Goal: Task Accomplishment & Management: Use online tool/utility

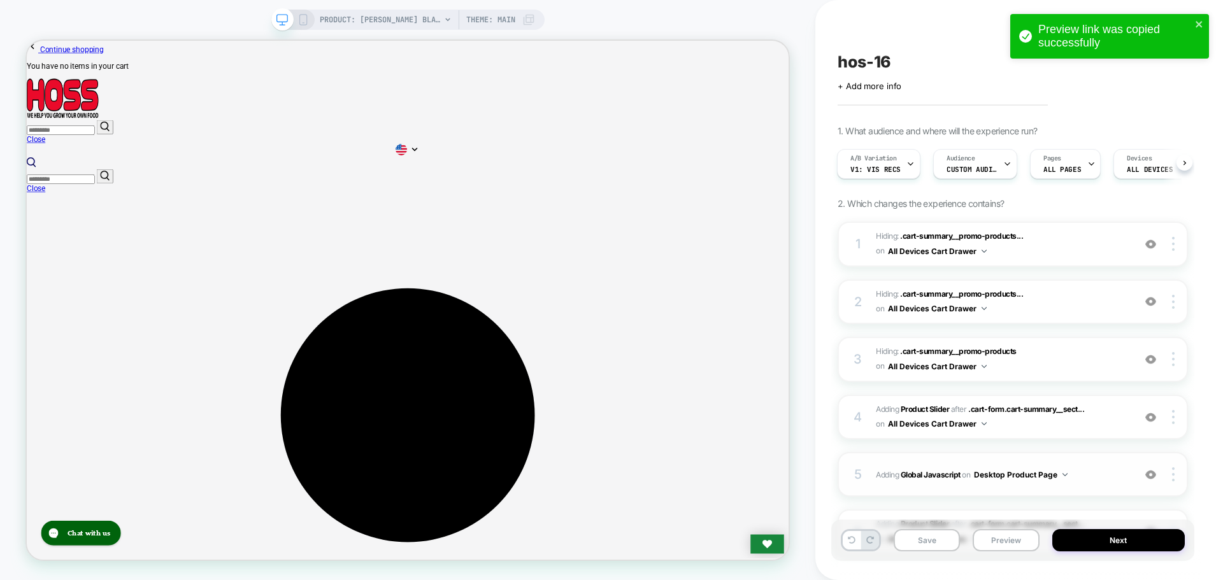
click at [928, 467] on span "Adding Global Javascript on Desktop Product Page" at bounding box center [1002, 475] width 252 height 16
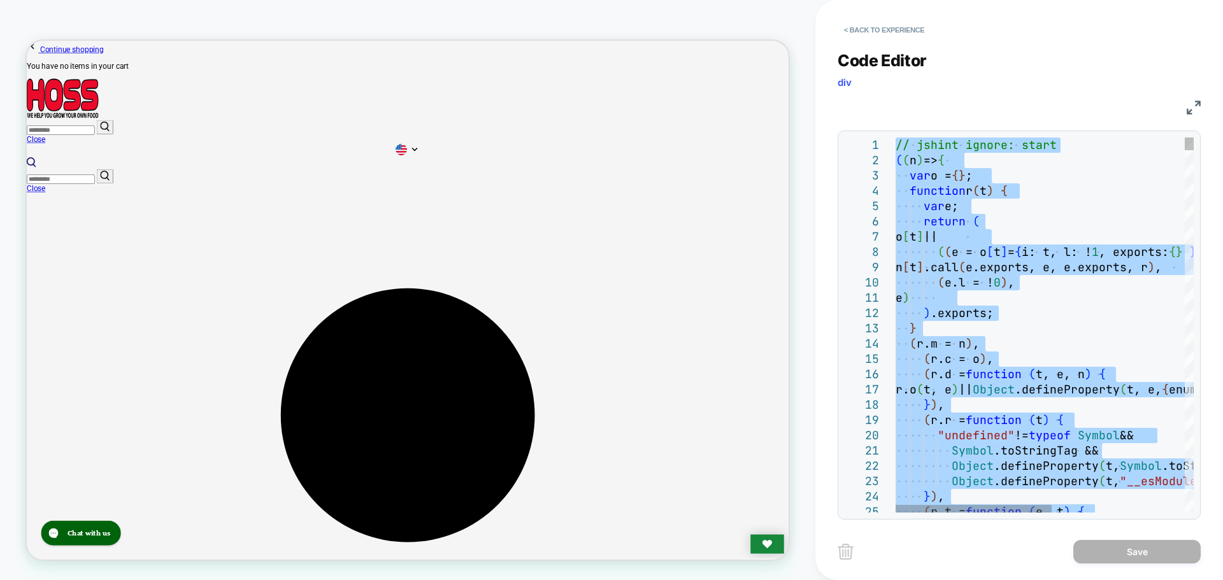
type textarea "**********"
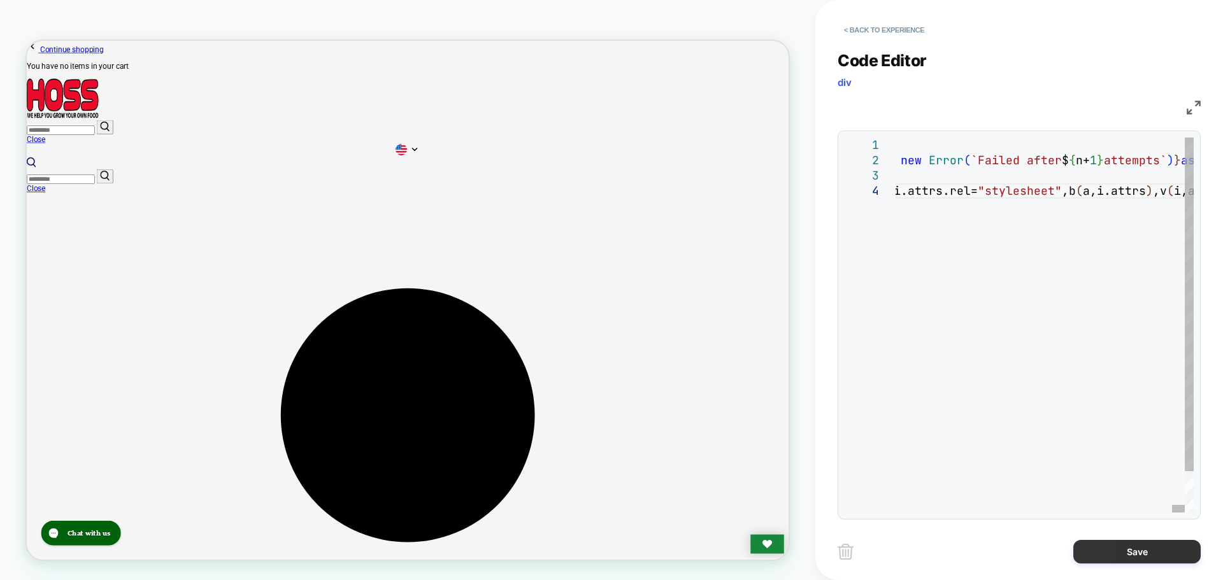
click at [1145, 556] on button "Save" at bounding box center [1136, 552] width 127 height 24
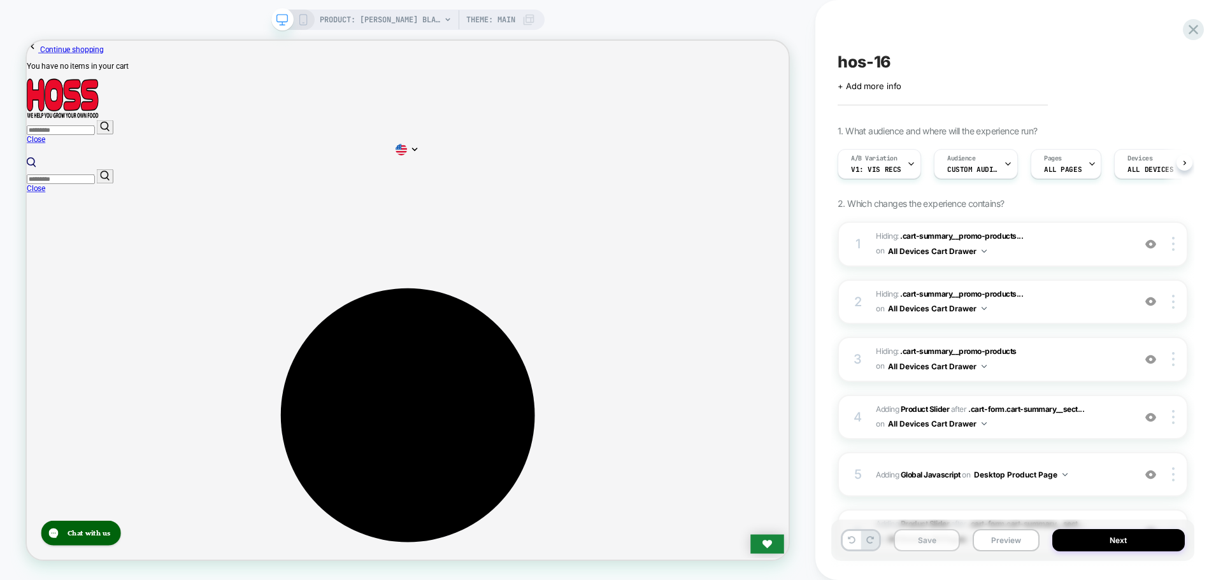
scroll to position [0, 1]
click at [923, 532] on button "Save" at bounding box center [926, 540] width 66 height 22
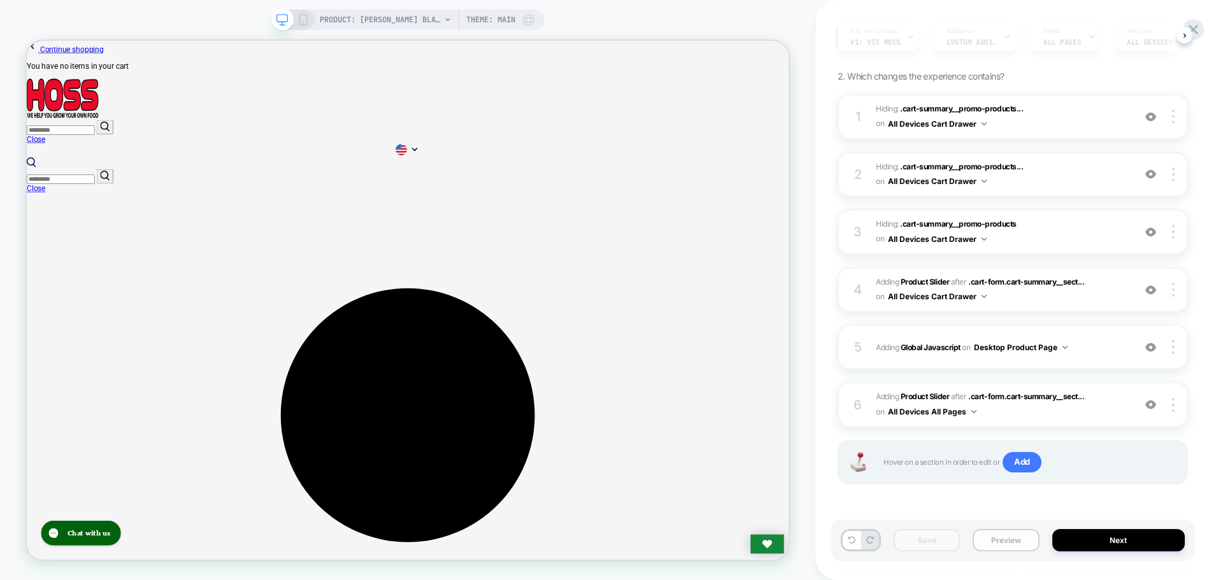
click at [991, 541] on button "Preview" at bounding box center [1005, 540] width 66 height 22
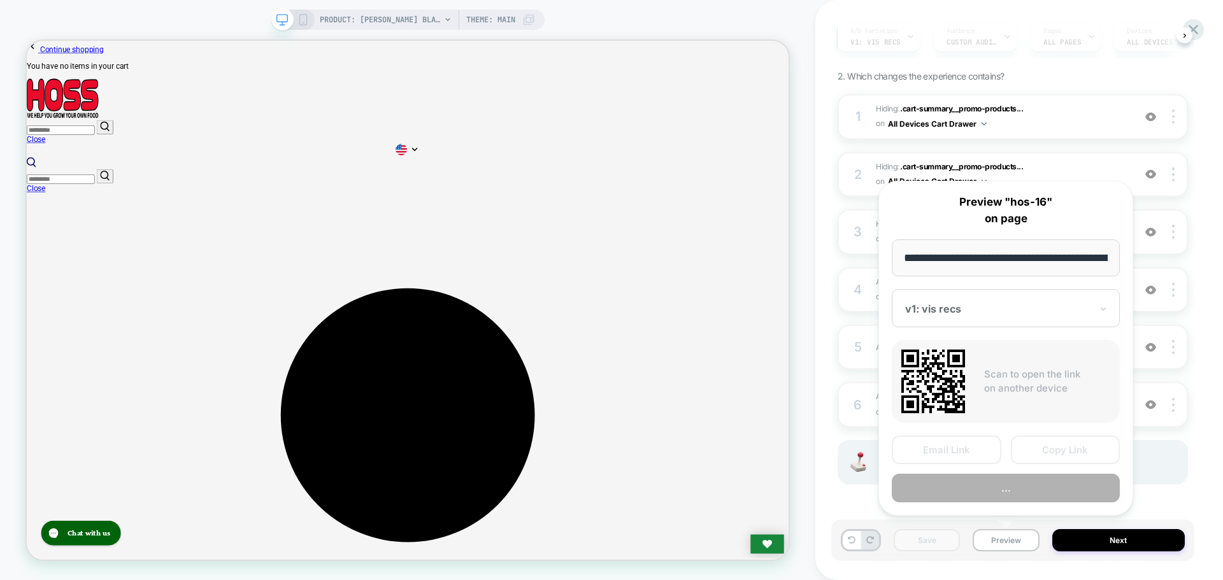
scroll to position [0, 208]
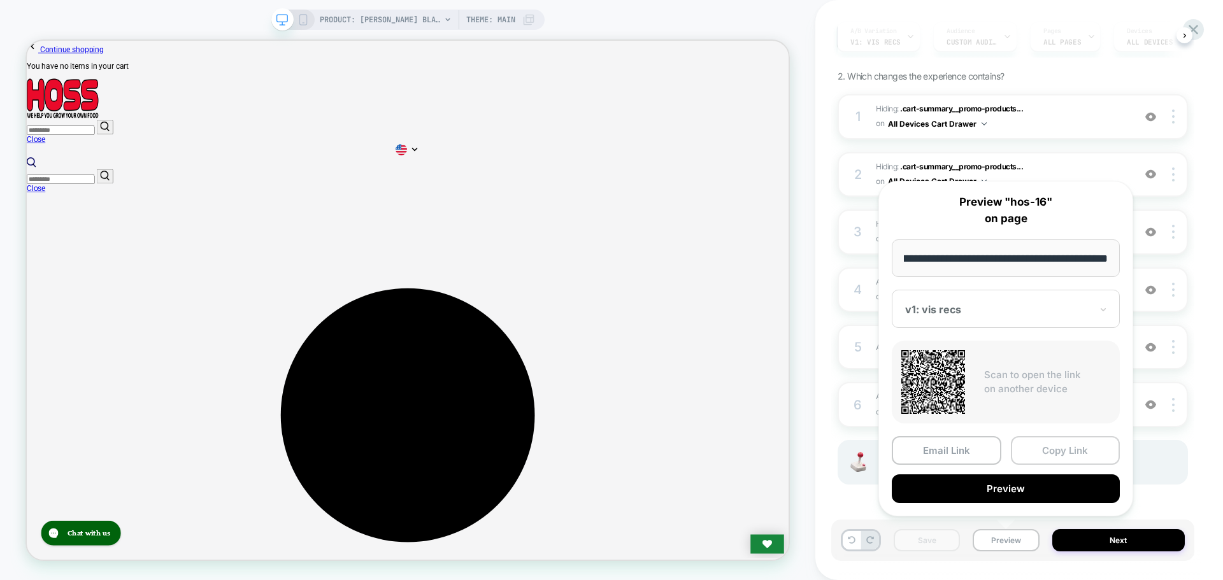
click at [1081, 451] on button "Copy Link" at bounding box center [1066, 450] width 110 height 29
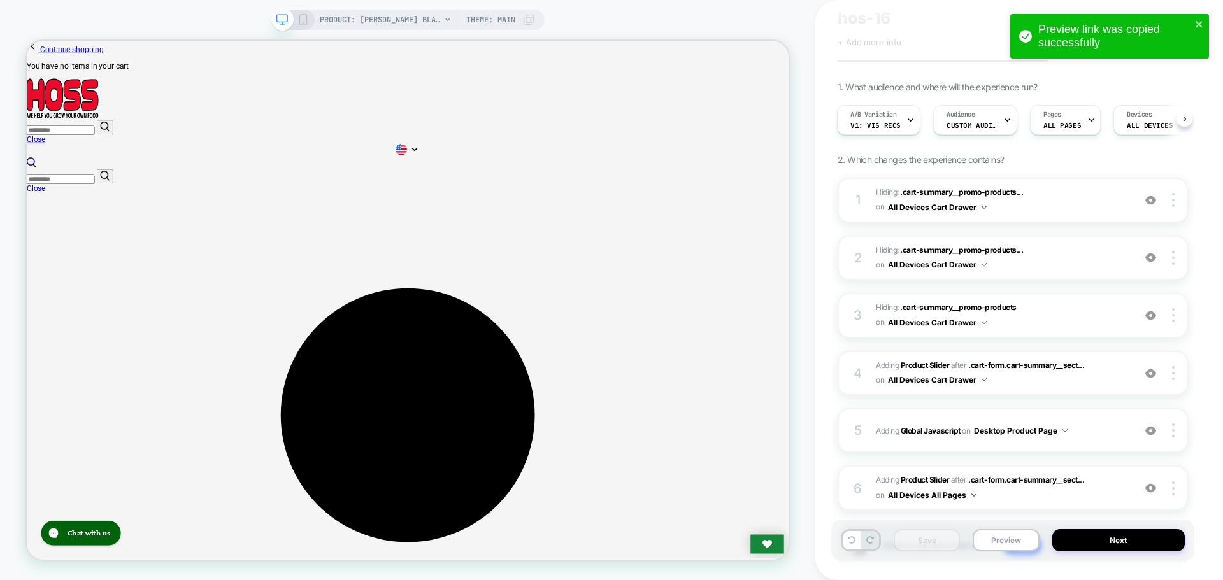
scroll to position [64, 0]
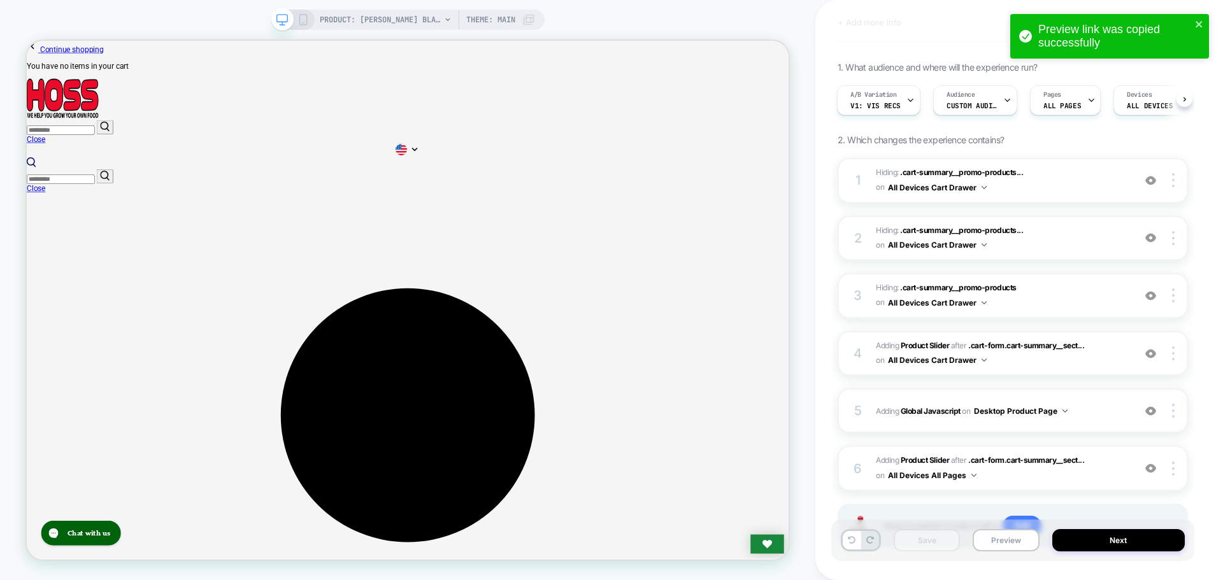
click at [960, 416] on span "Adding Global Javascript on Desktop Product Page" at bounding box center [1002, 411] width 252 height 16
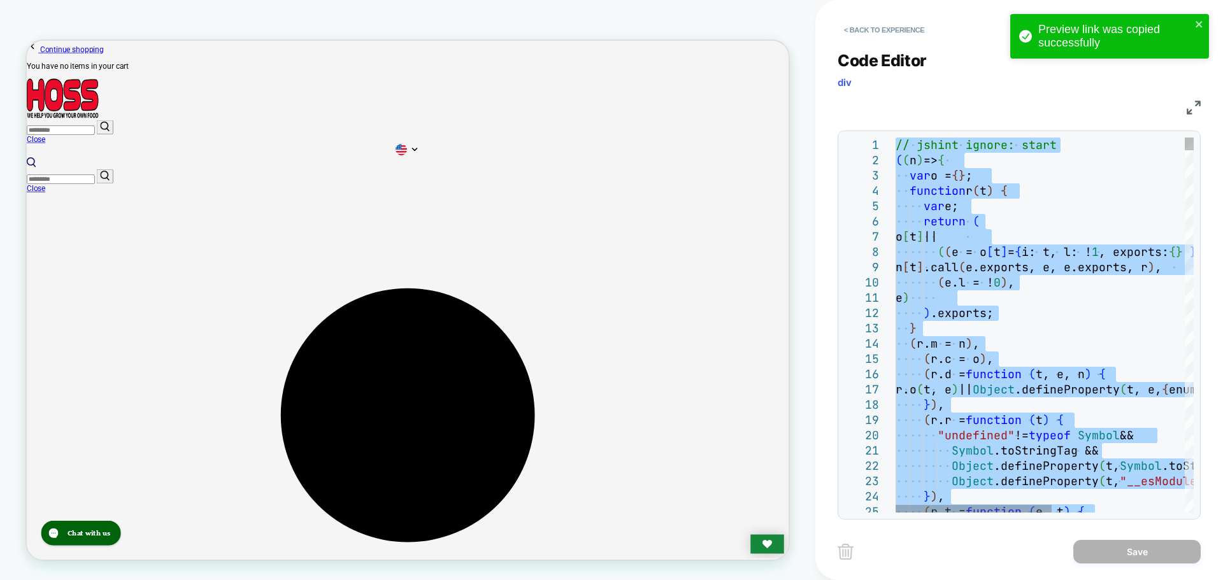
type textarea "**********"
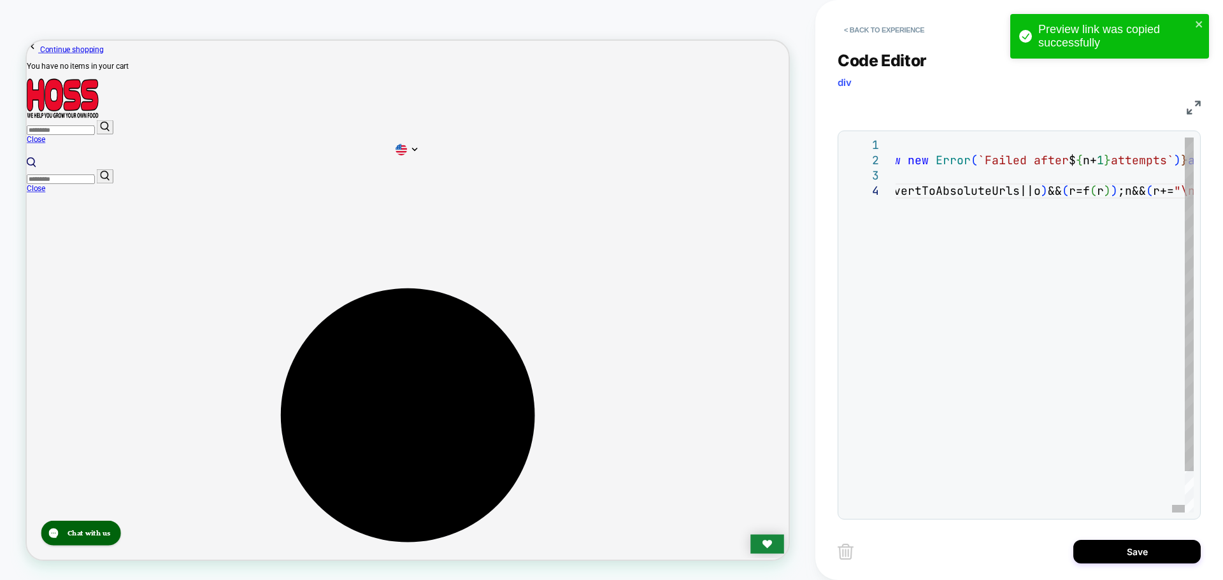
click at [1117, 559] on button "Save" at bounding box center [1136, 552] width 127 height 24
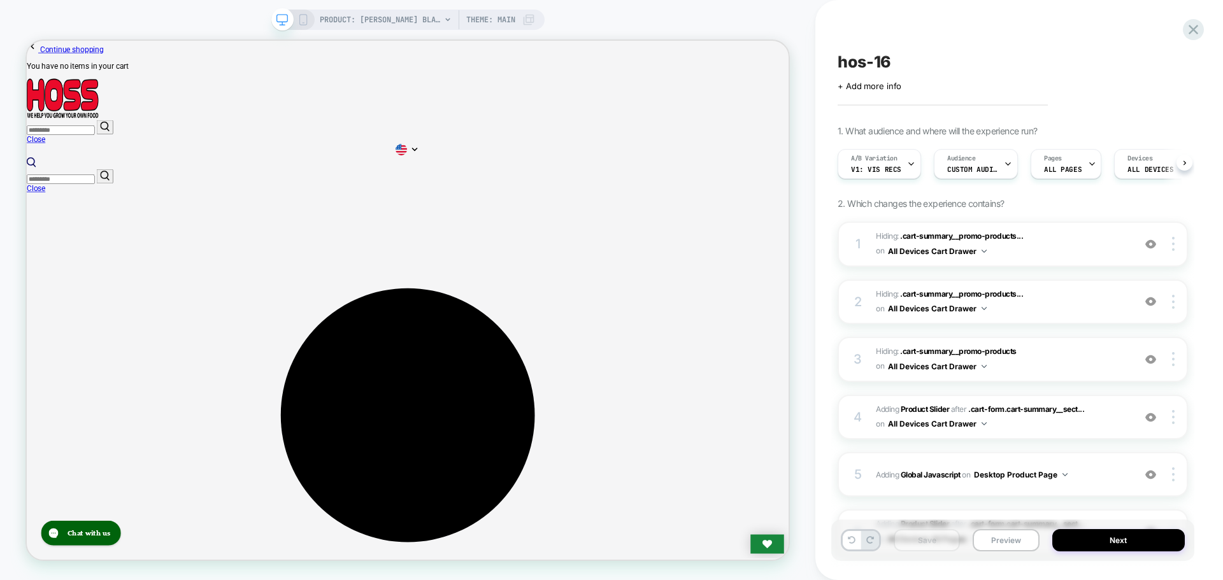
scroll to position [0, 1]
drag, startPoint x: 1137, startPoint y: 553, endPoint x: 1072, endPoint y: 578, distance: 69.3
click at [1132, 579] on html "PRODUCT: [PERSON_NAME] Blaze [PERSON_NAME] [PERSON_NAME] PRODUCT: [PERSON_NAME]…" at bounding box center [611, 290] width 1223 height 580
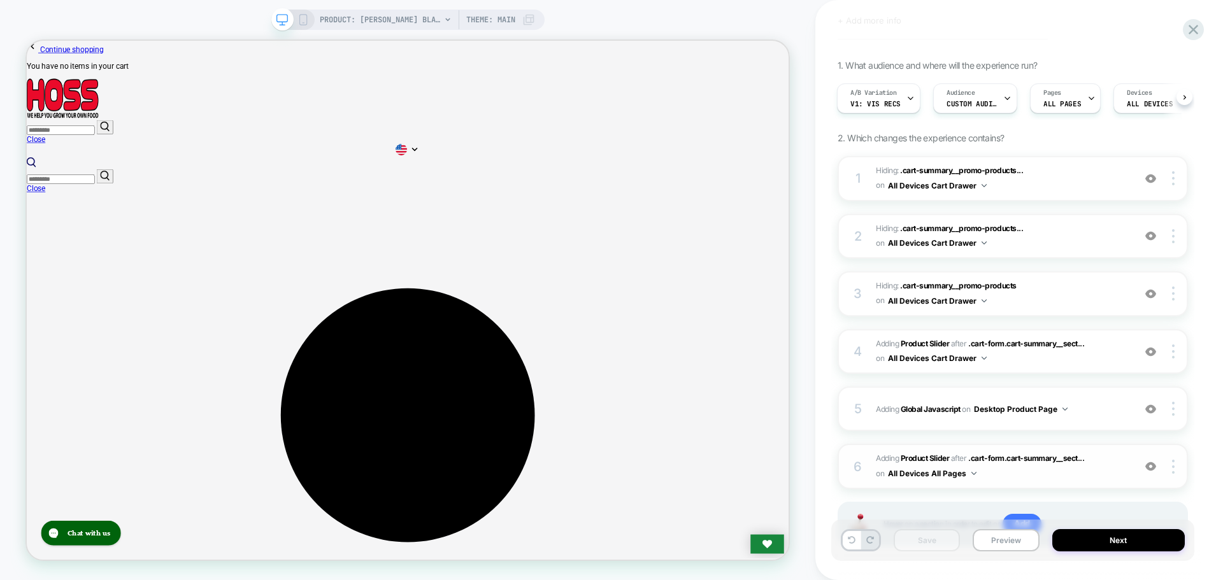
scroll to position [127, 0]
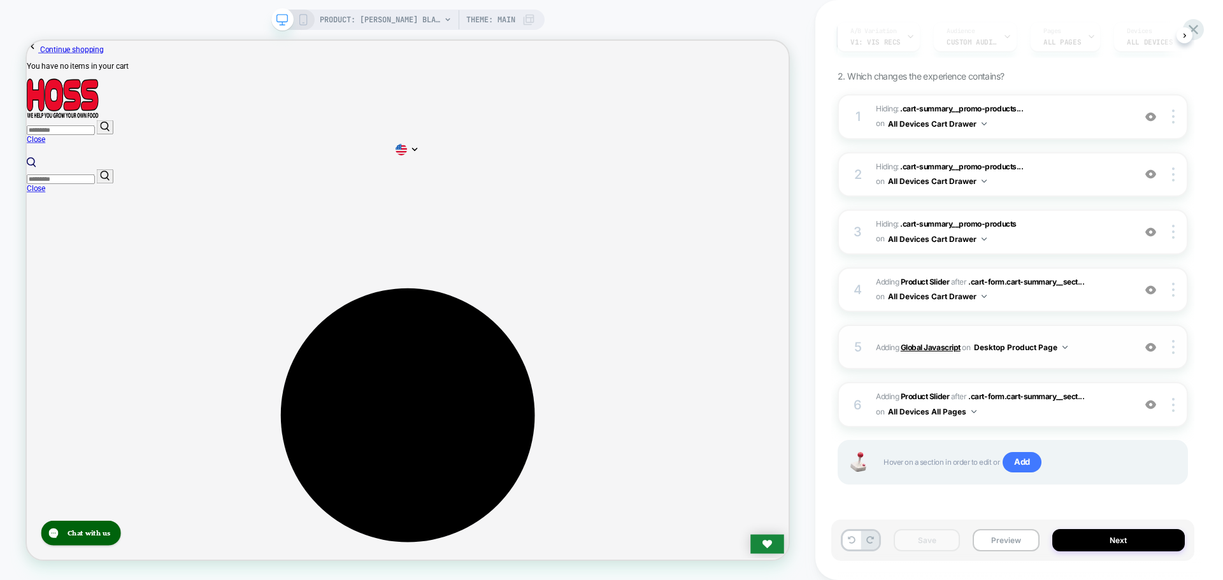
click at [919, 343] on b "Global Javascript" at bounding box center [930, 348] width 60 height 10
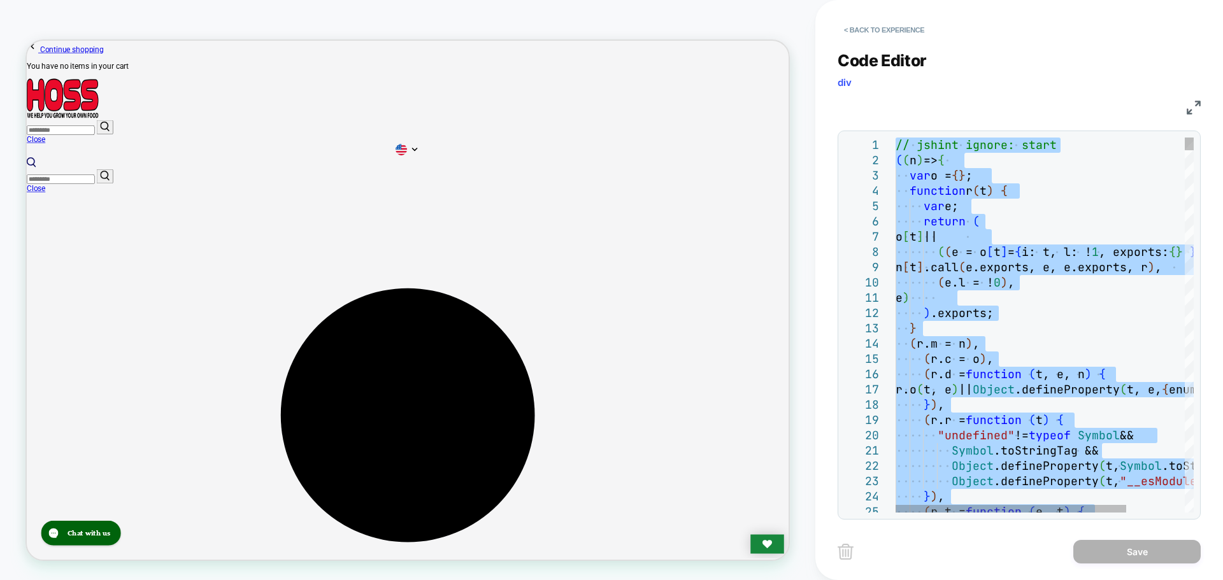
type textarea "**********"
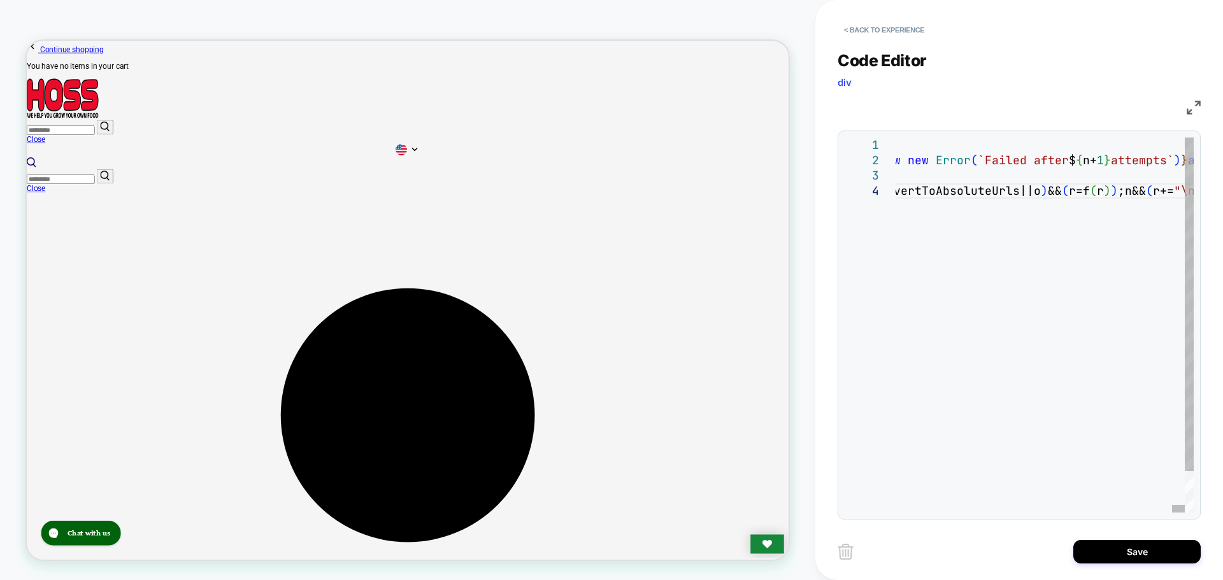
click at [1086, 547] on button "Save" at bounding box center [1136, 552] width 127 height 24
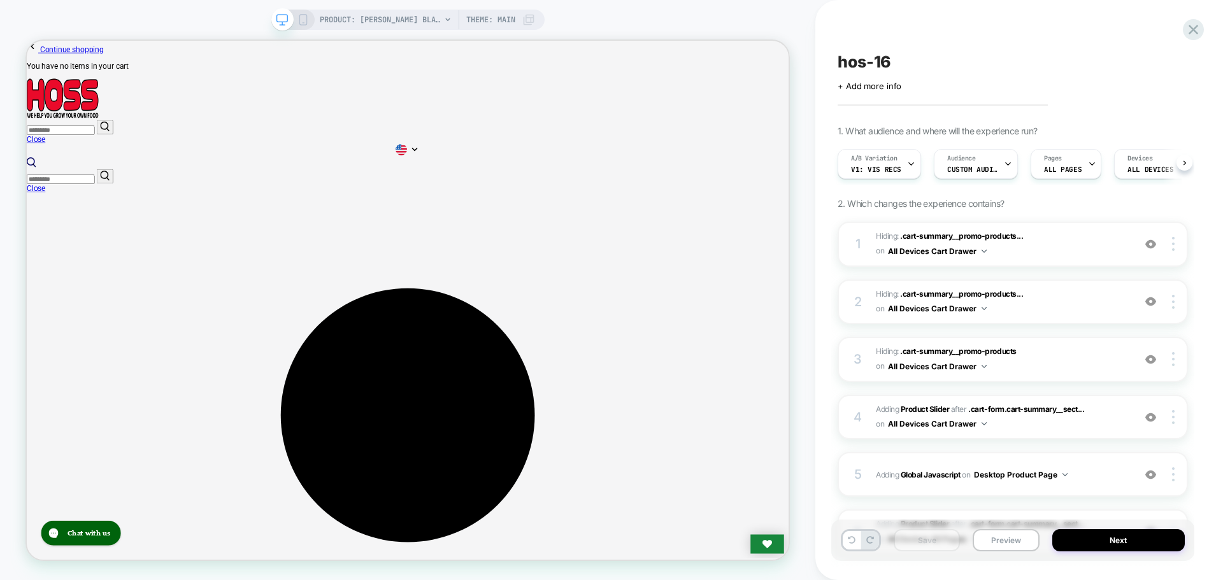
scroll to position [0, 1]
click at [1129, 545] on button "Next" at bounding box center [1118, 540] width 133 height 22
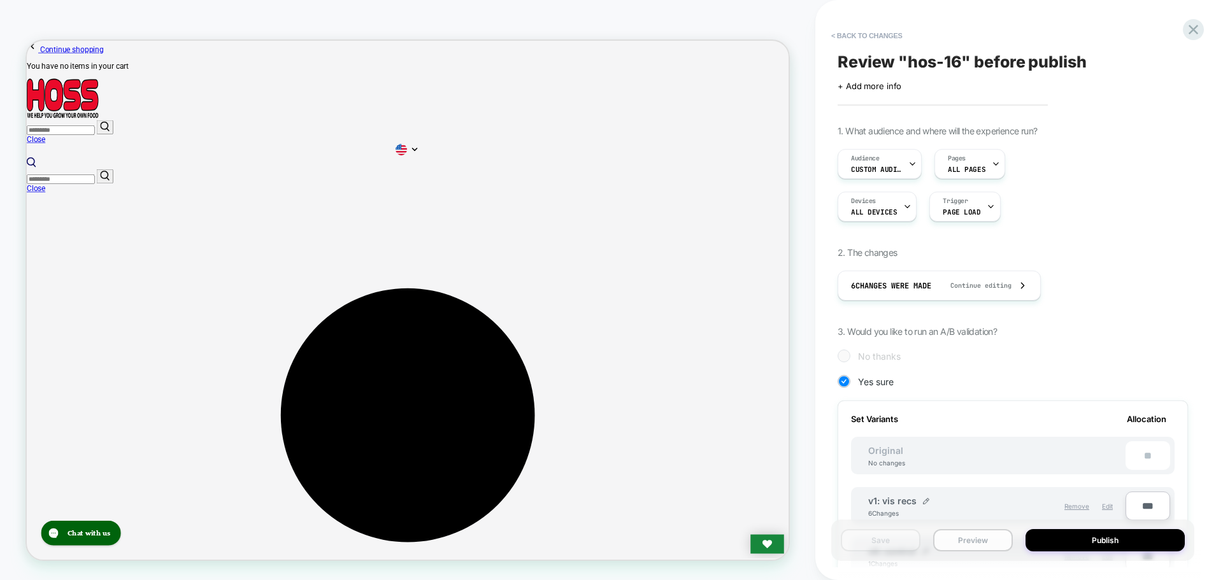
scroll to position [0, 1]
click at [983, 542] on button "Preview" at bounding box center [973, 540] width 80 height 22
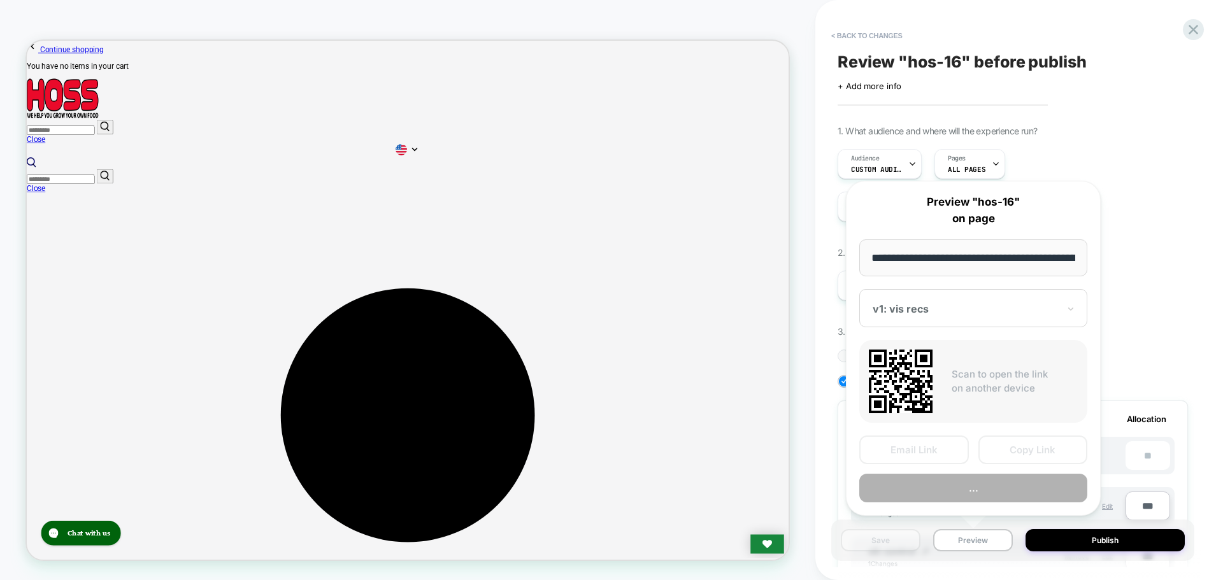
scroll to position [0, 208]
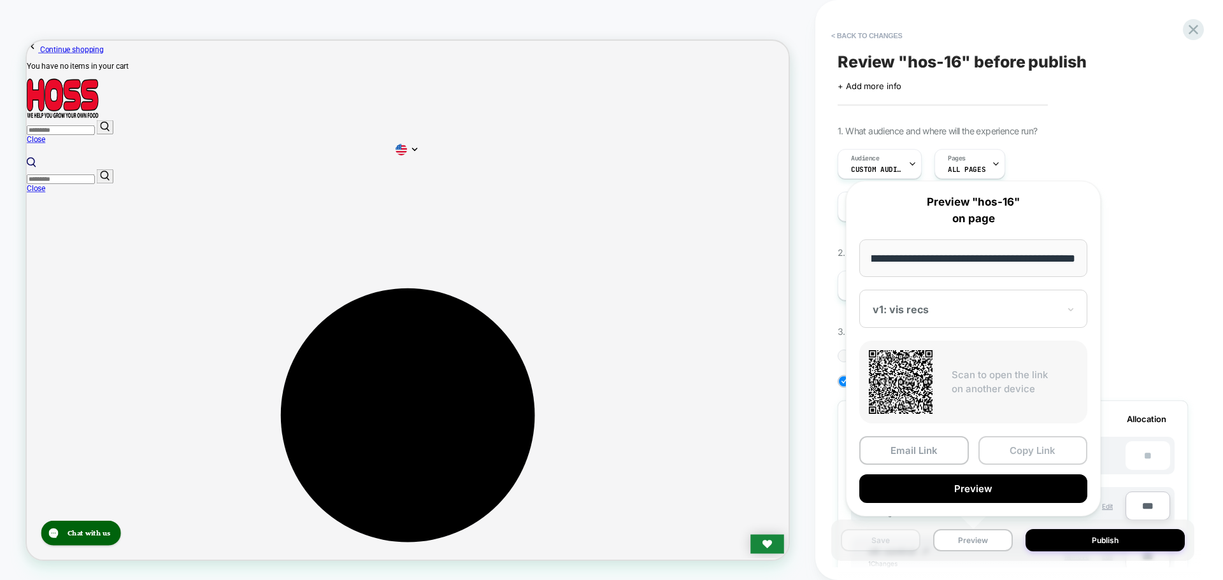
click at [1008, 450] on button "Copy Link" at bounding box center [1033, 450] width 110 height 29
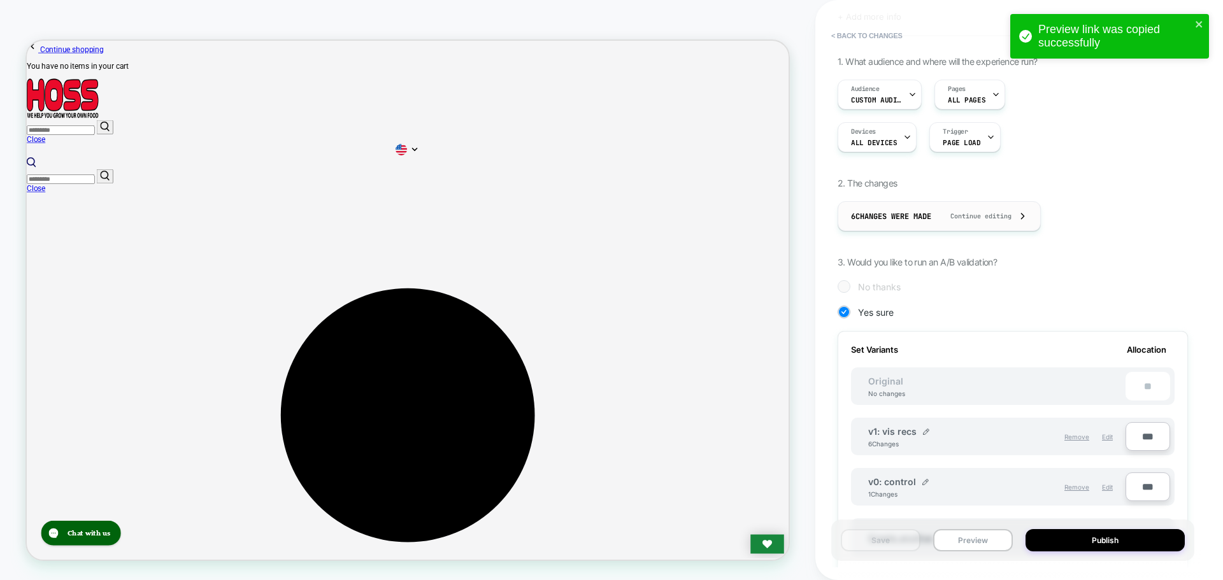
scroll to position [0, 0]
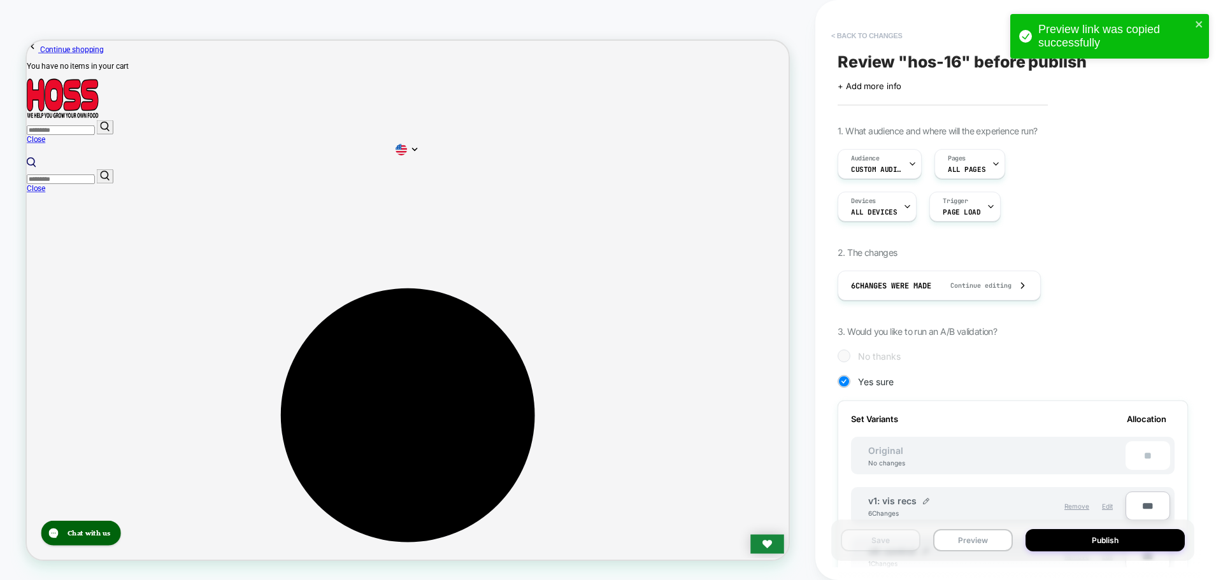
click at [875, 44] on button "< Back to changes" at bounding box center [867, 35] width 84 height 20
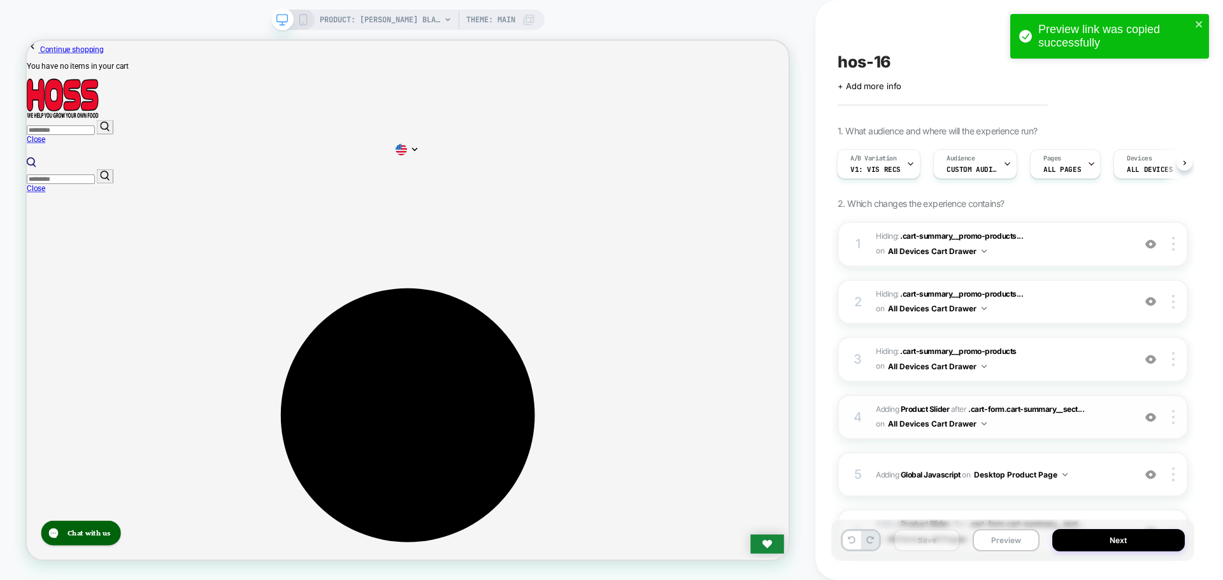
scroll to position [127, 0]
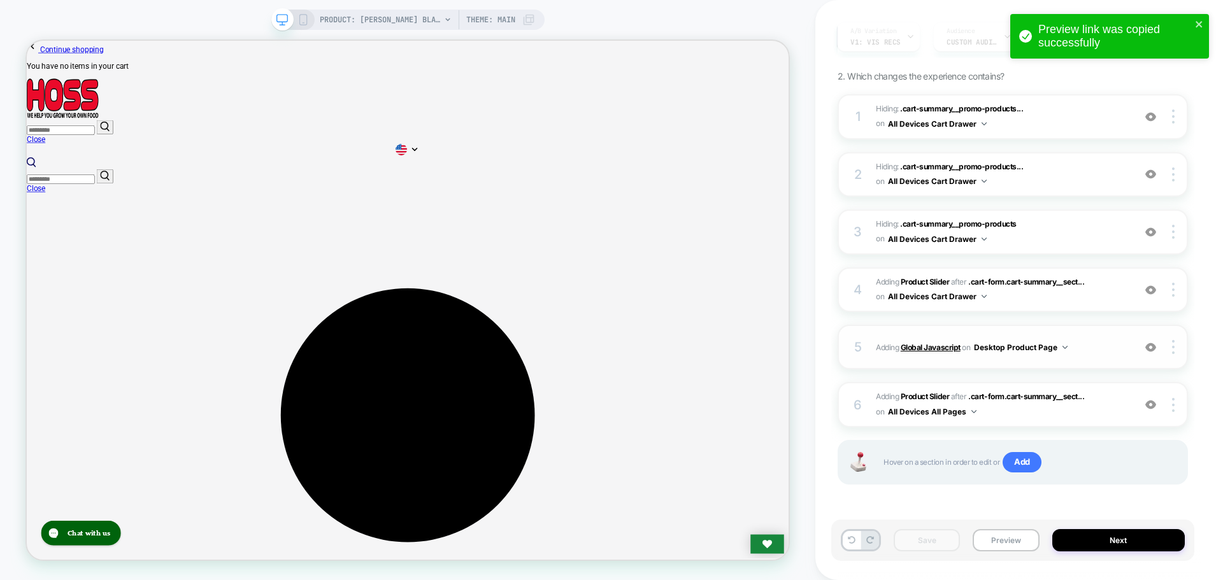
click at [939, 343] on b "Global Javascript" at bounding box center [930, 348] width 60 height 10
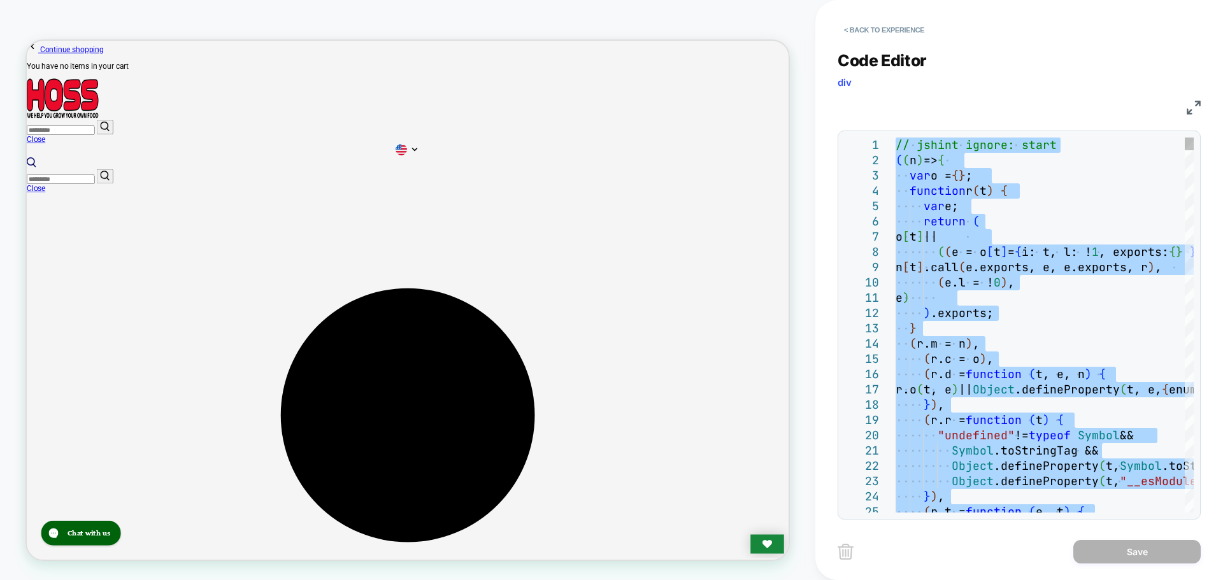
type textarea "**********"
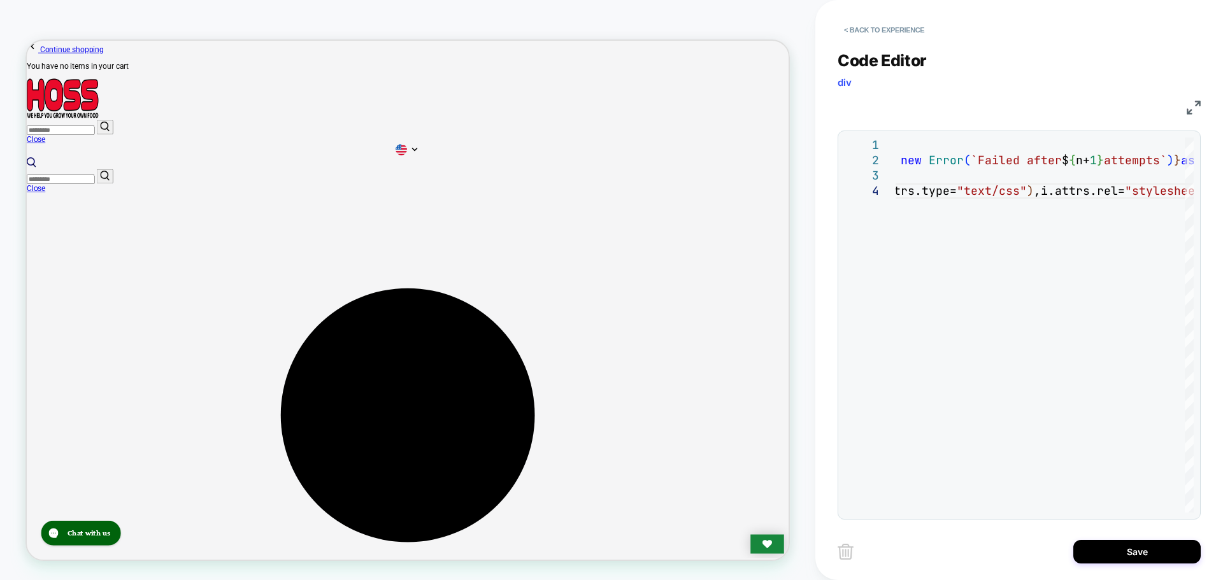
click at [1121, 553] on button "Save" at bounding box center [1136, 552] width 127 height 24
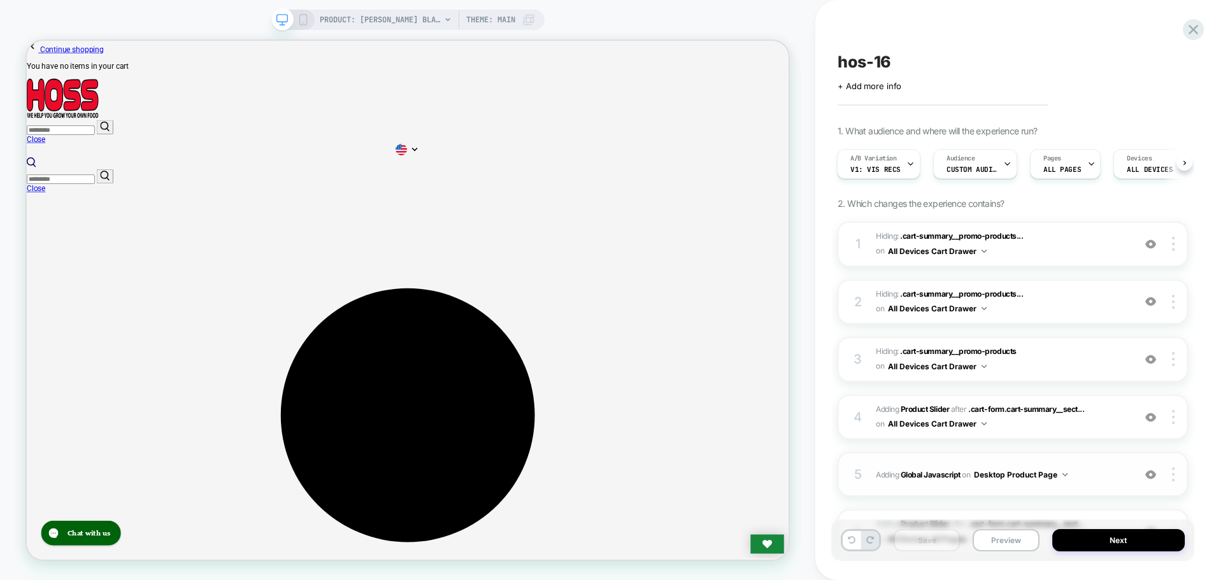
scroll to position [127, 0]
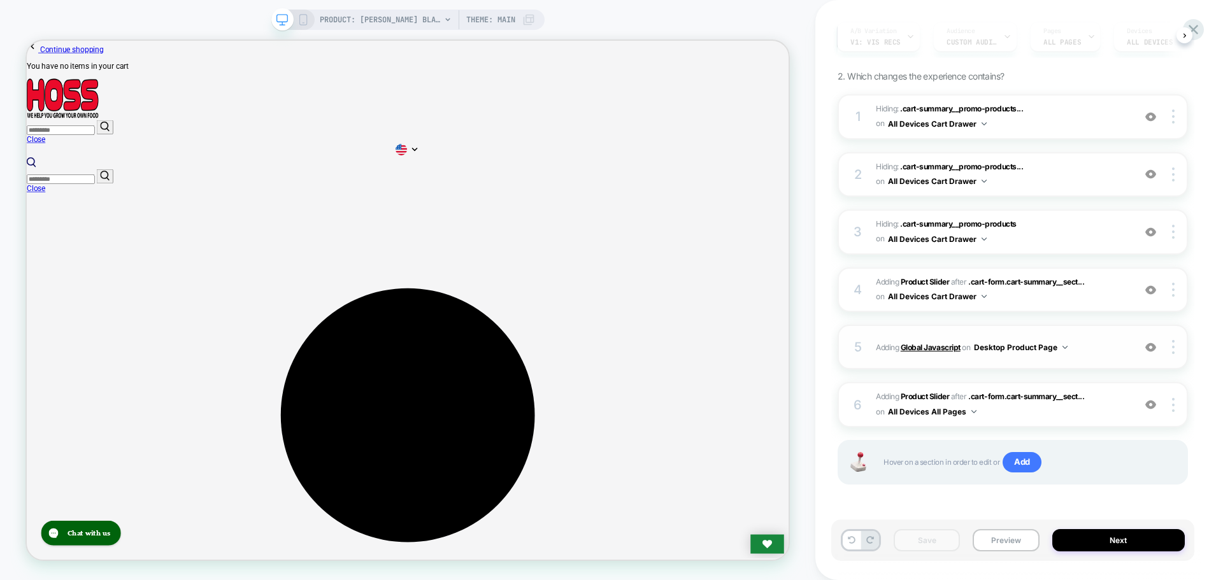
click at [950, 349] on b "Global Javascript" at bounding box center [930, 348] width 60 height 10
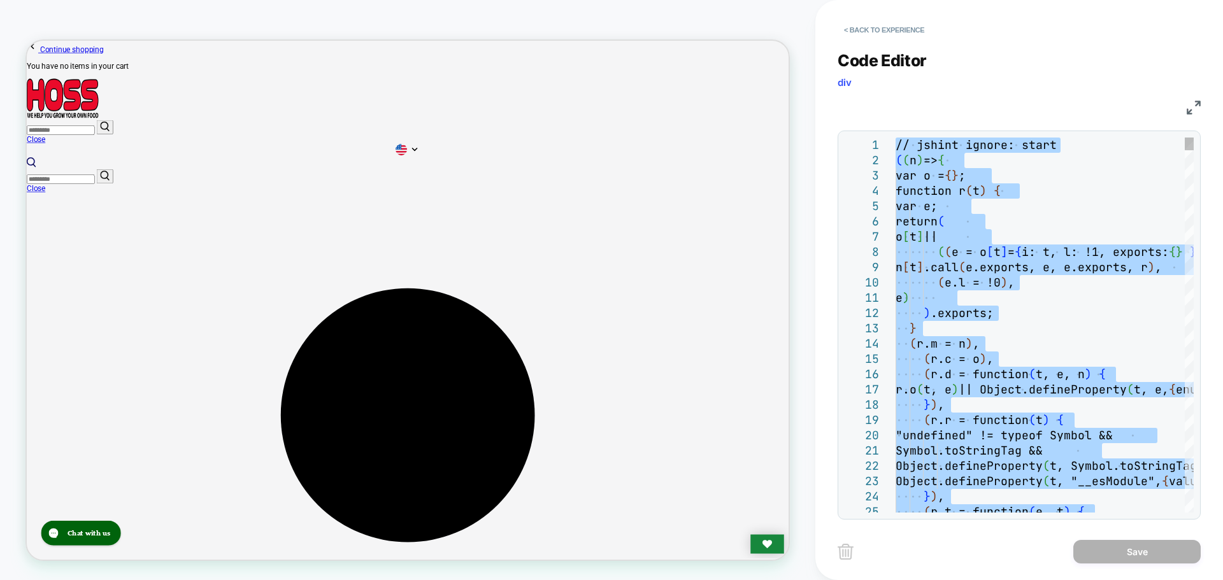
scroll to position [0, 0]
type textarea "**********"
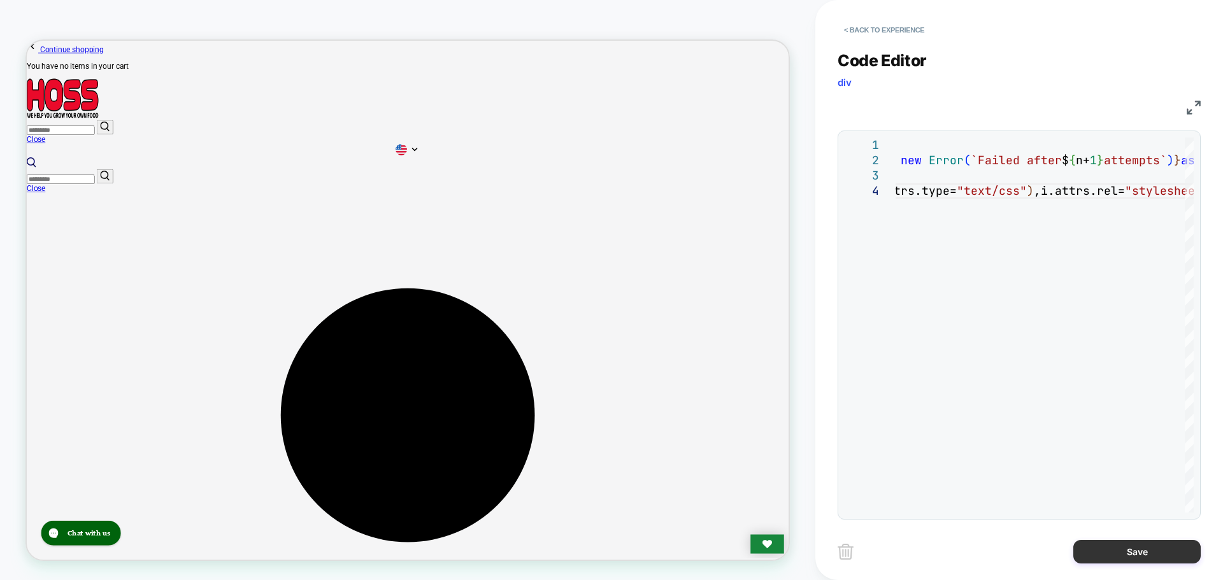
click at [1109, 548] on button "Save" at bounding box center [1136, 552] width 127 height 24
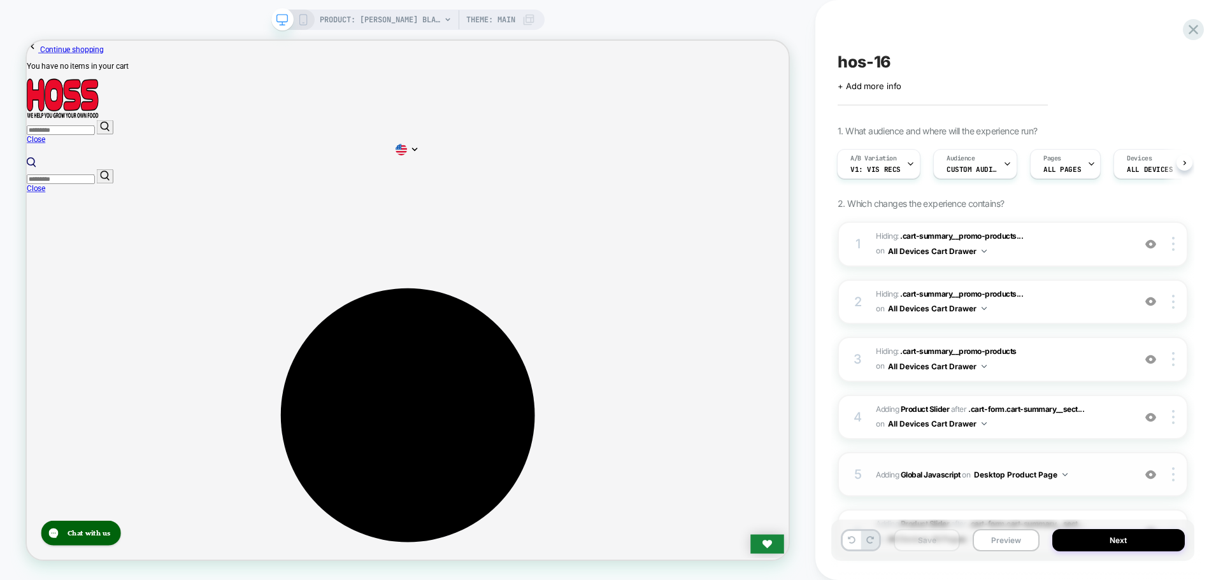
scroll to position [64, 0]
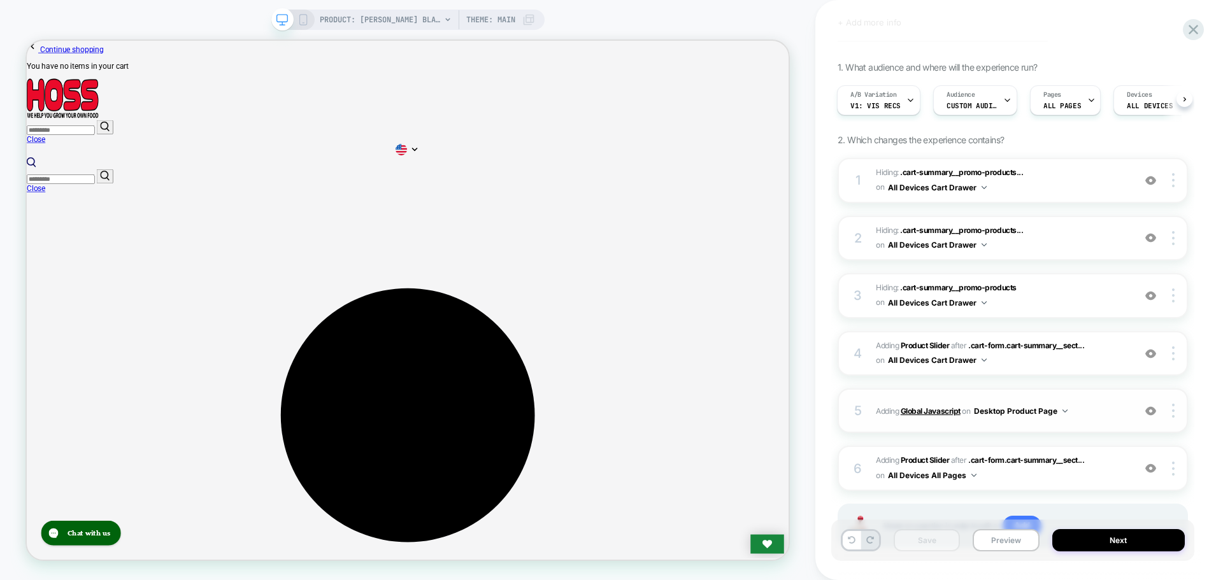
click at [929, 414] on b "Global Javascript" at bounding box center [930, 411] width 60 height 10
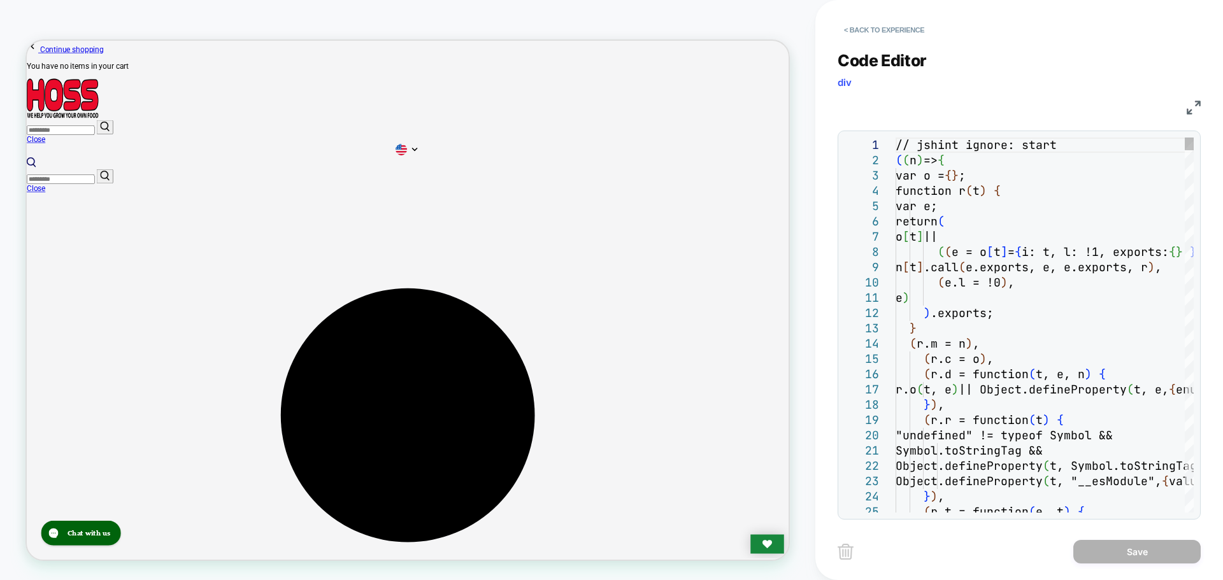
drag, startPoint x: 935, startPoint y: 173, endPoint x: 1014, endPoint y: 177, distance: 79.1
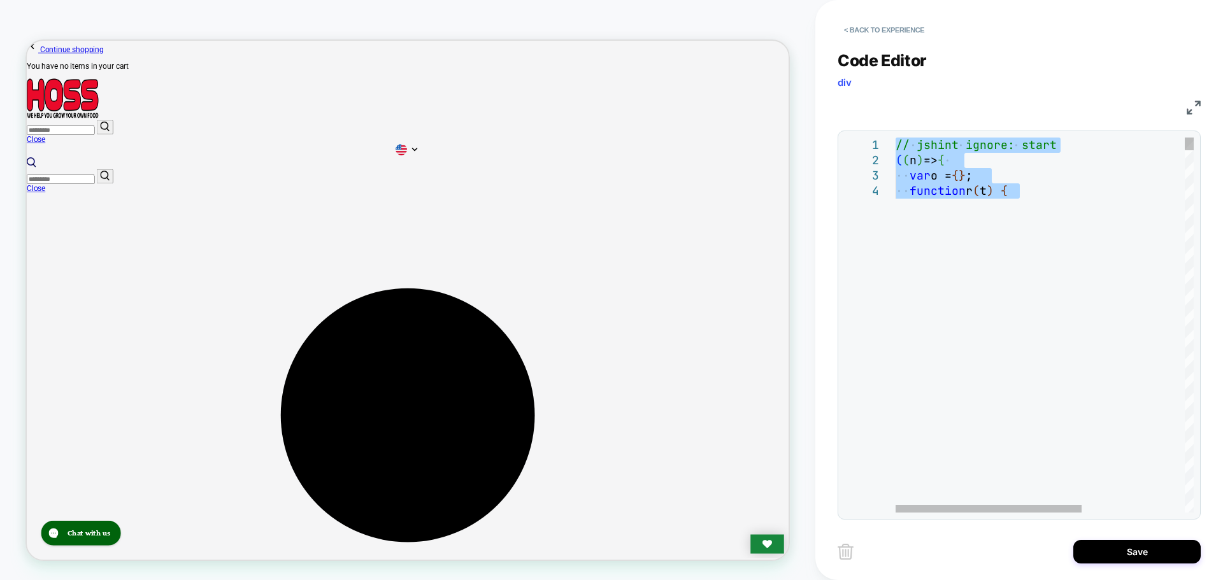
type textarea "**********"
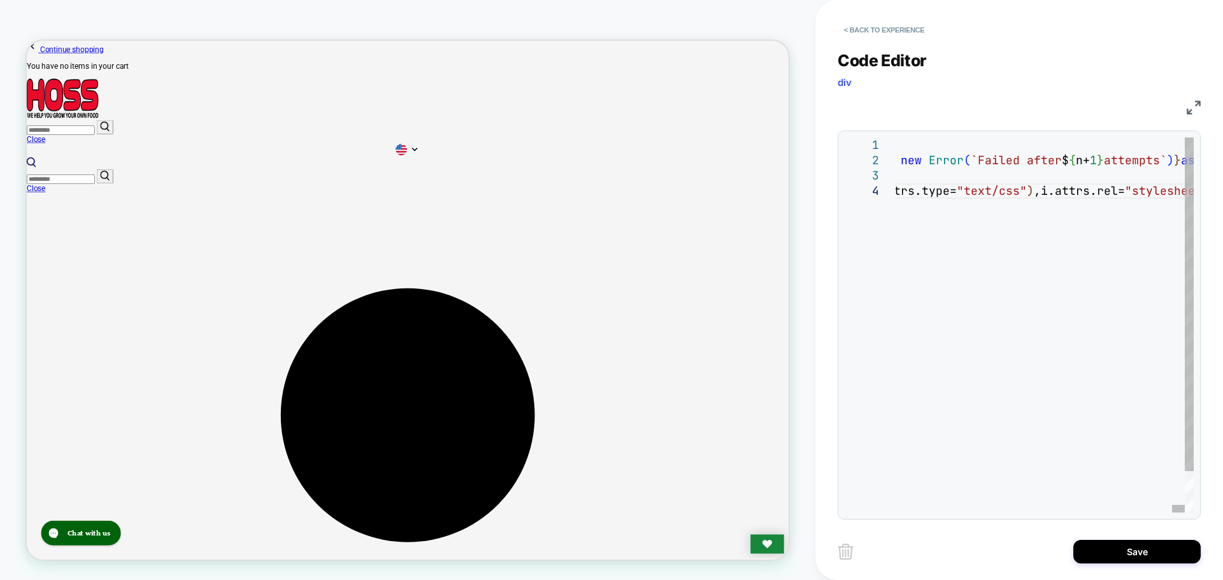
click at [1102, 562] on button "Save" at bounding box center [1136, 552] width 127 height 24
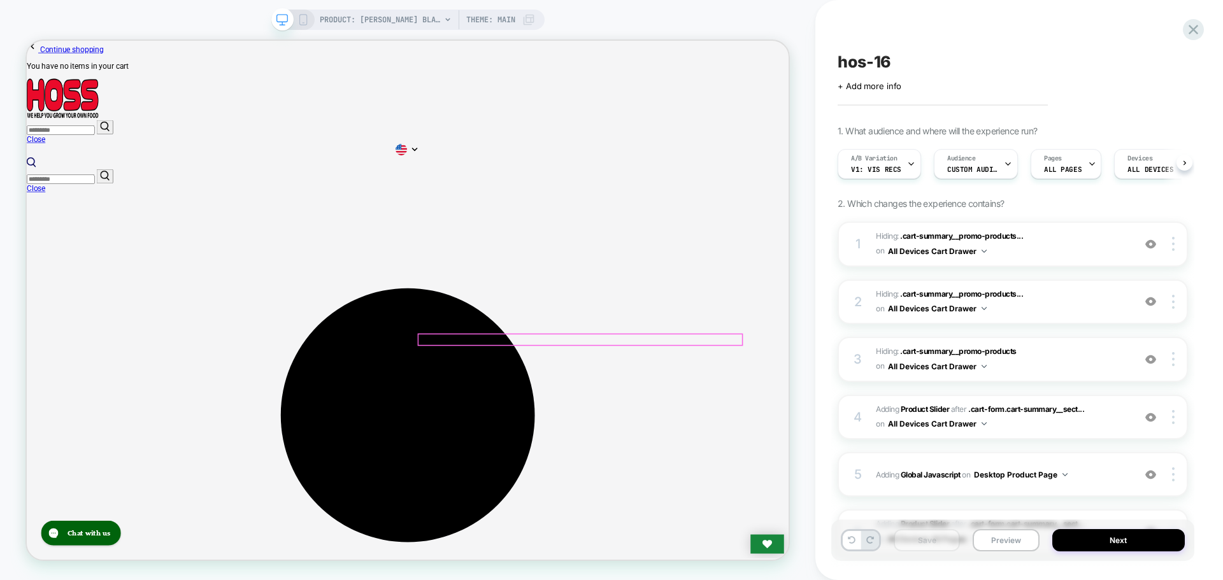
scroll to position [0, 1]
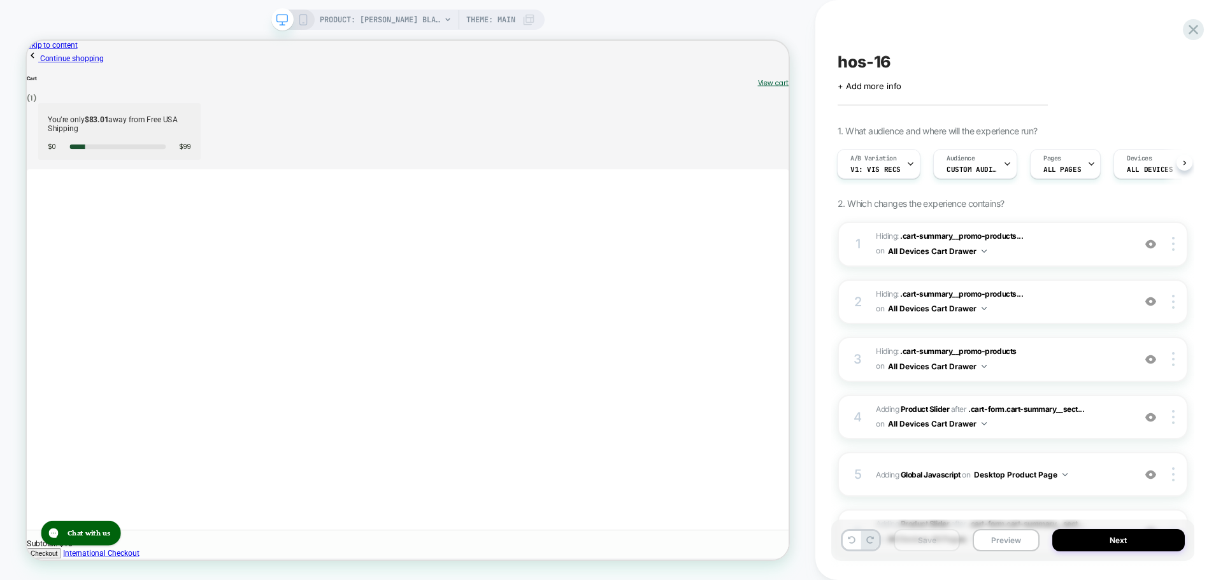
click at [991, 553] on div "Save Preview Next" at bounding box center [1012, 540] width 363 height 41
click at [993, 546] on button "Preview" at bounding box center [1005, 540] width 66 height 22
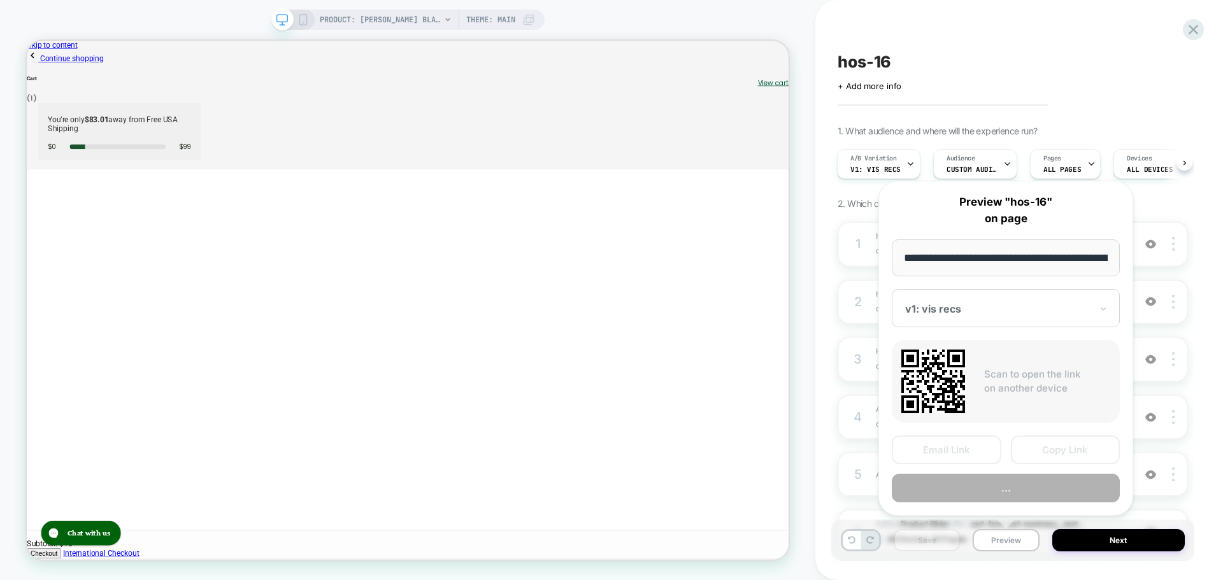
scroll to position [0, 208]
click at [1083, 457] on button "Copy Link" at bounding box center [1066, 450] width 110 height 29
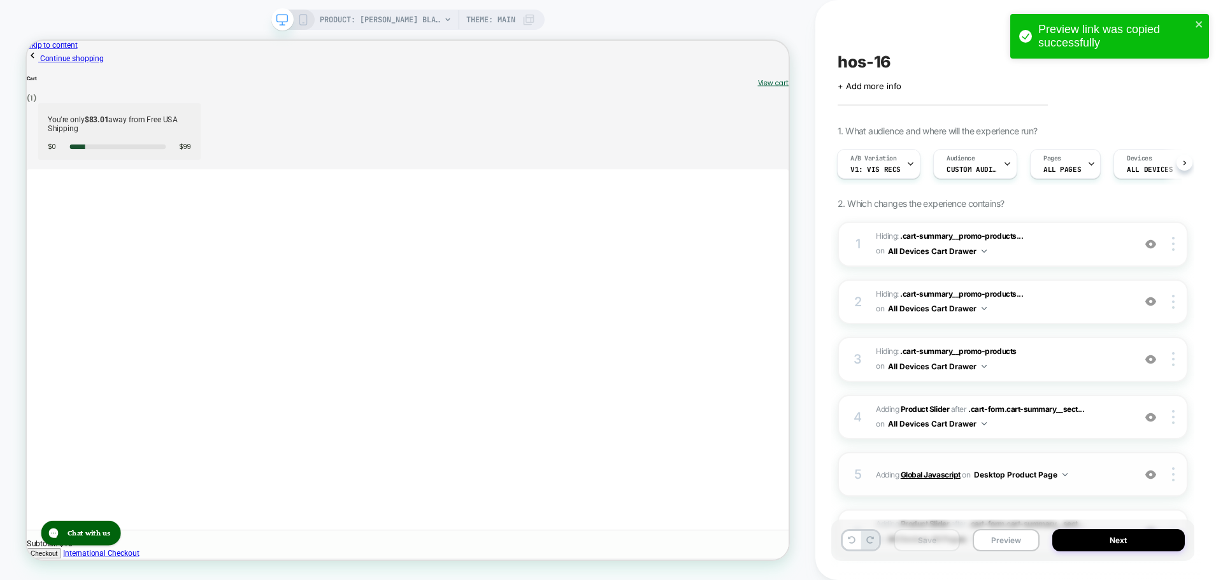
click at [935, 470] on b "Global Javascript" at bounding box center [930, 475] width 60 height 10
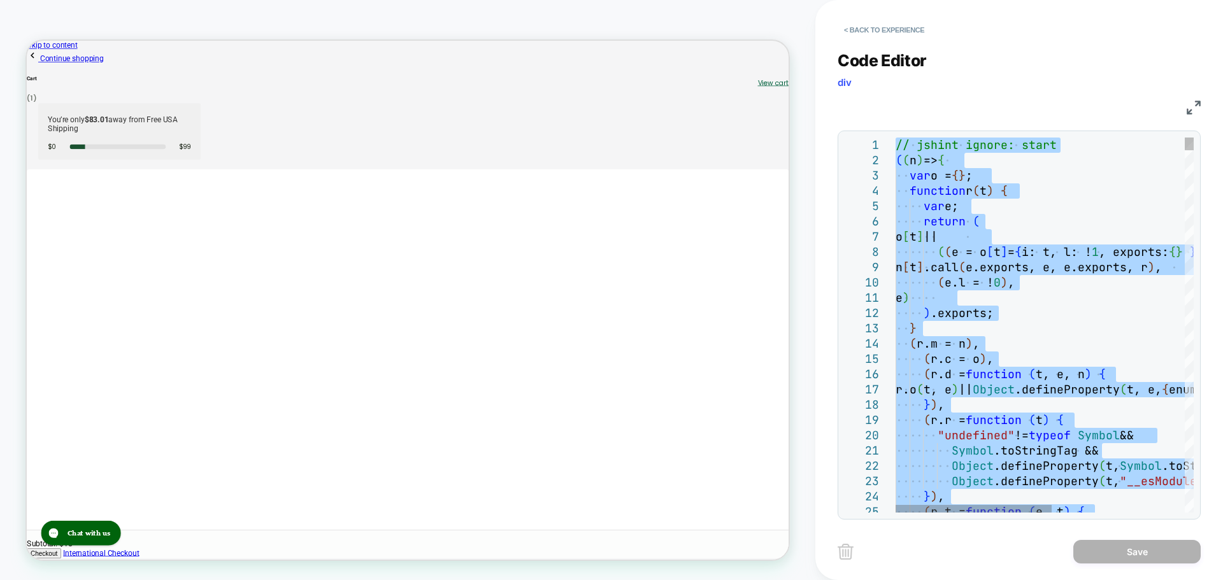
type textarea "**********"
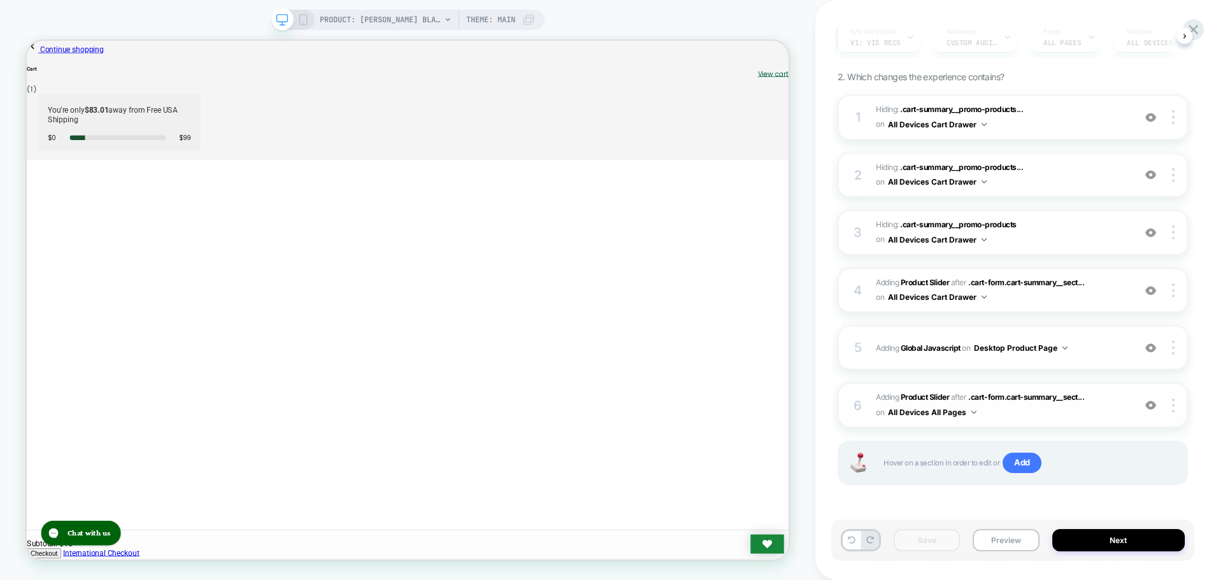
scroll to position [127, 0]
click at [930, 348] on b "Global Javascript" at bounding box center [930, 348] width 60 height 10
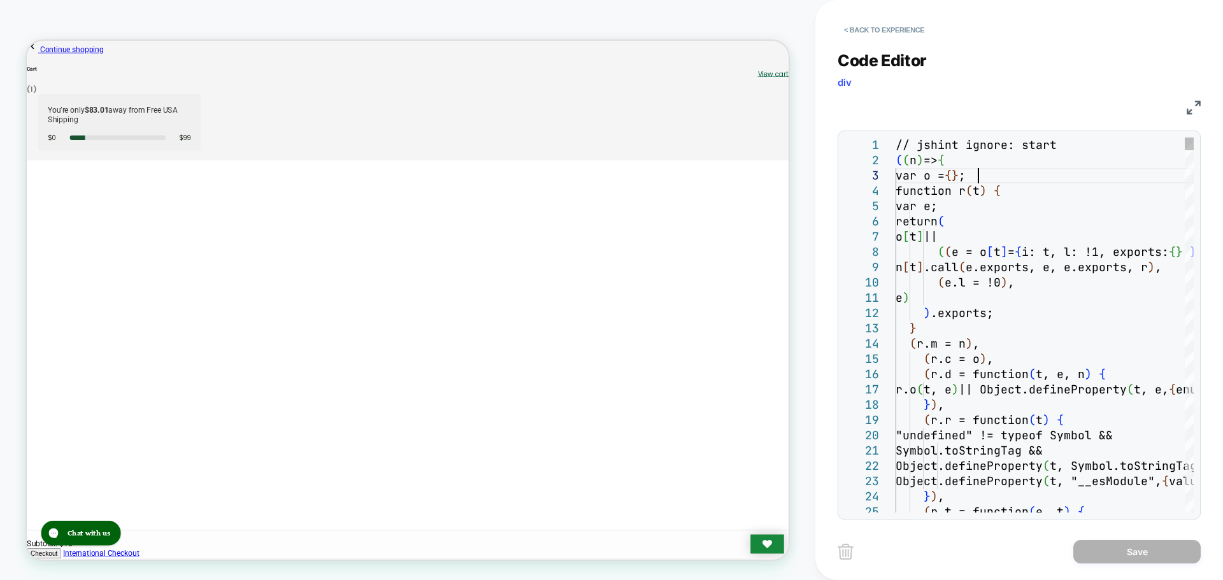
scroll to position [0, 0]
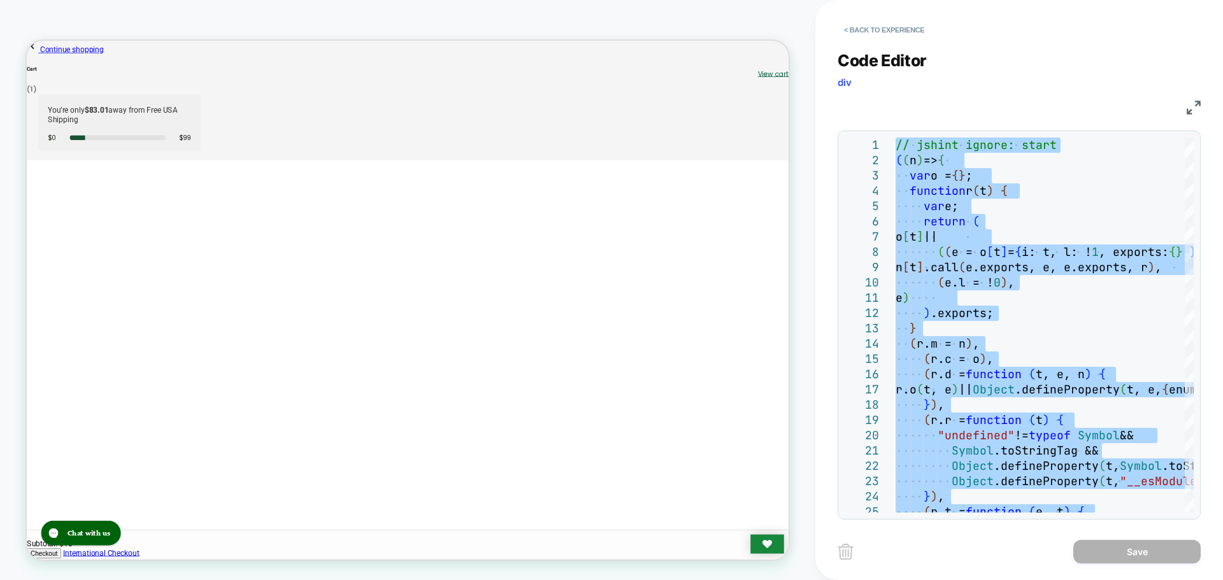
type textarea "**********"
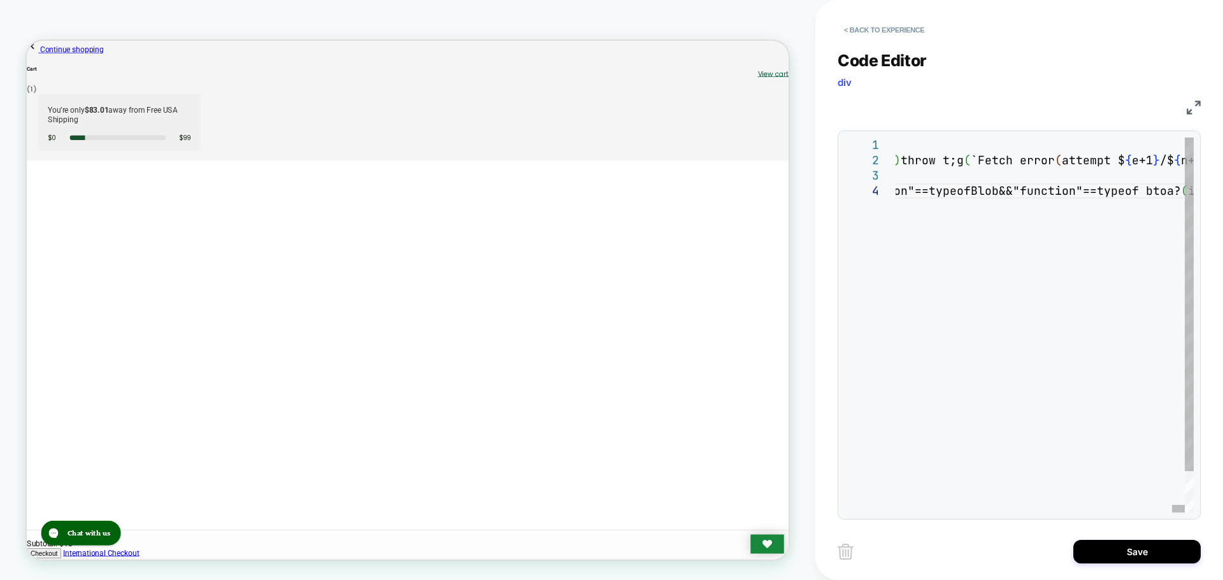
click at [1100, 553] on button "Save" at bounding box center [1136, 552] width 127 height 24
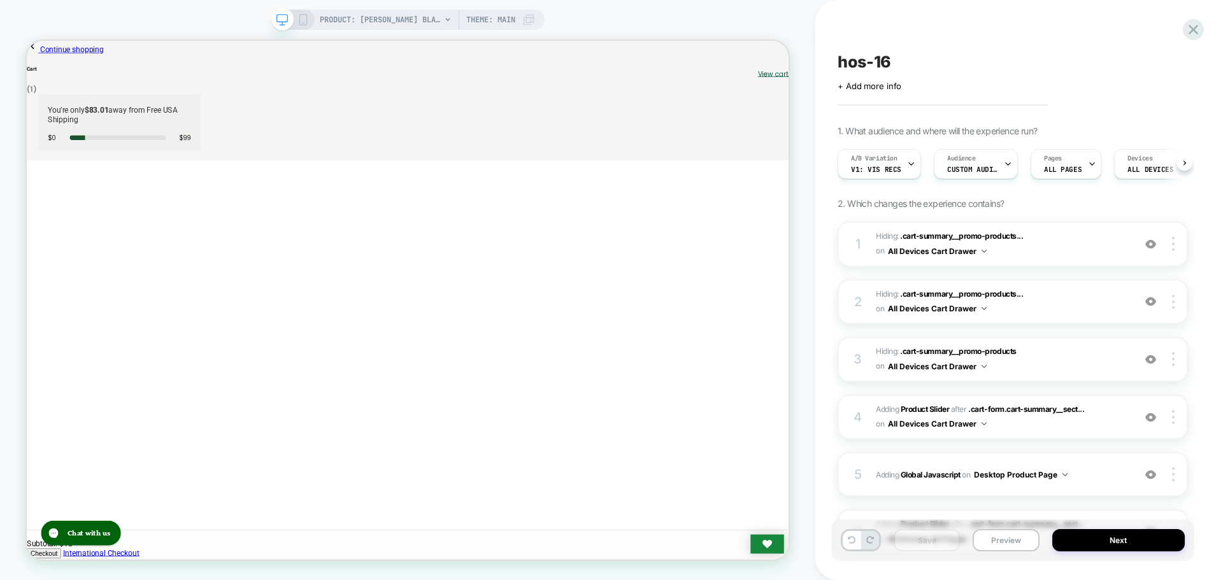
scroll to position [0, 1]
click at [932, 476] on b "Global Javascript" at bounding box center [930, 475] width 60 height 10
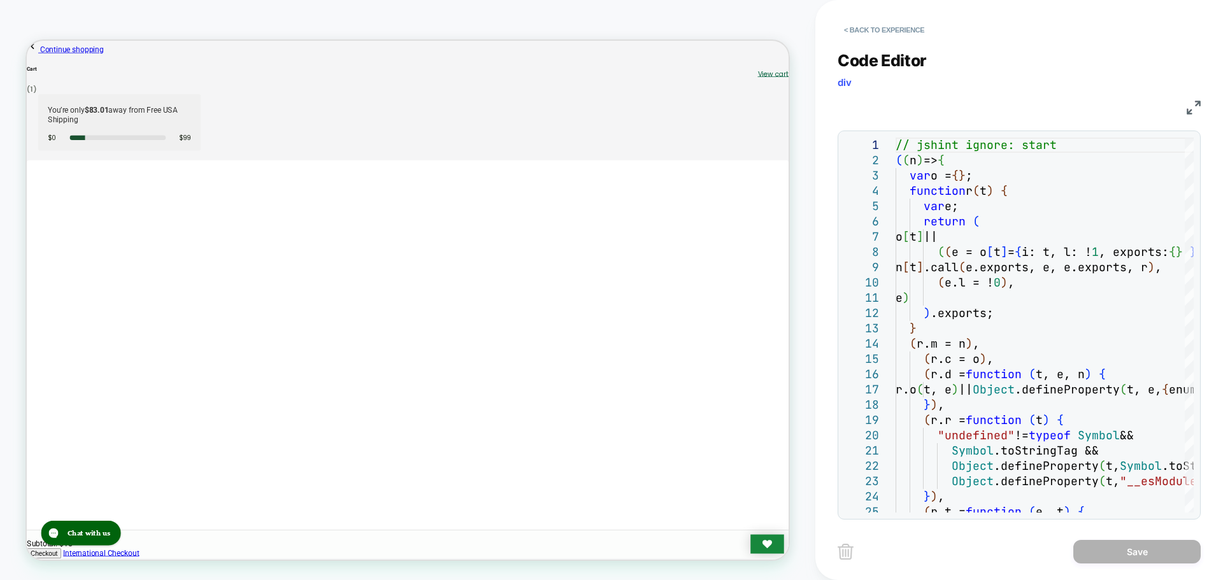
click at [824, 27] on div "< Back to experience Code Editor div JS 1 2 3 4 5 6 7 8 9 10 11 12 13 14 15 16 …" at bounding box center [1019, 290] width 408 height 580
click at [844, 29] on button "< Back to experience" at bounding box center [883, 30] width 93 height 20
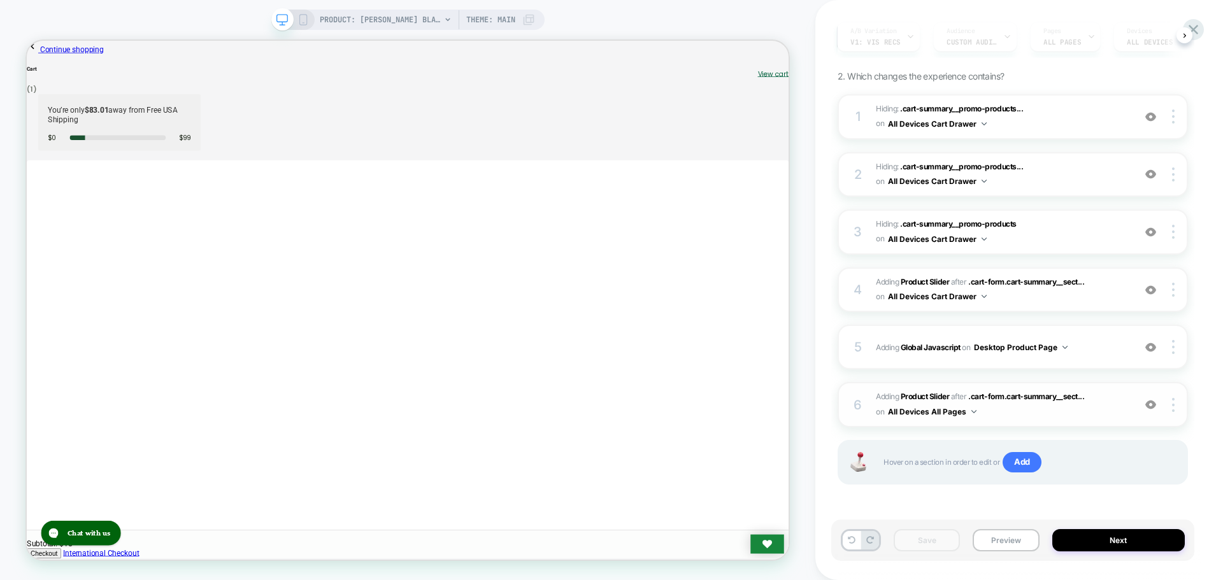
scroll to position [0, 0]
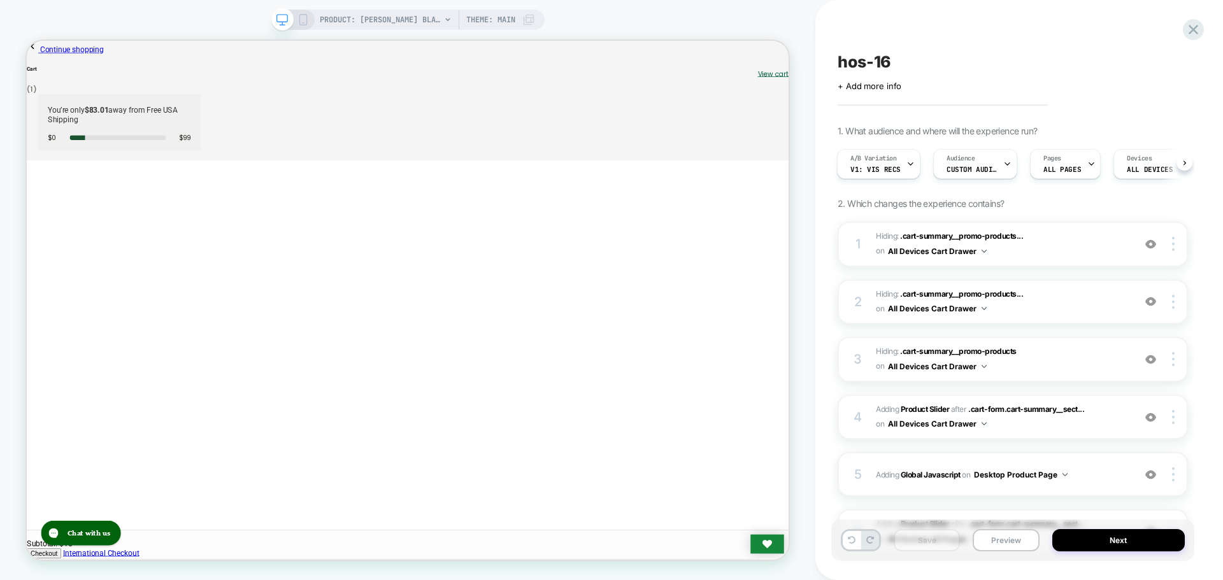
click at [1062, 482] on button "Desktop Product Page" at bounding box center [1021, 475] width 94 height 16
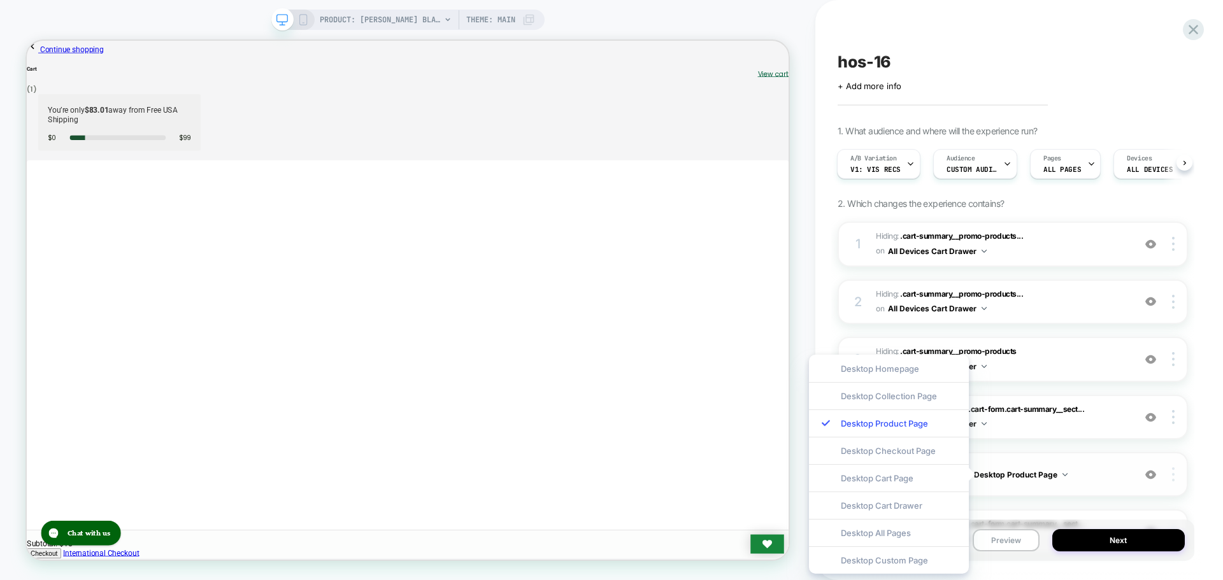
click at [1168, 476] on div at bounding box center [1175, 474] width 24 height 14
click at [895, 541] on div "Desktop All Pages" at bounding box center [889, 532] width 160 height 27
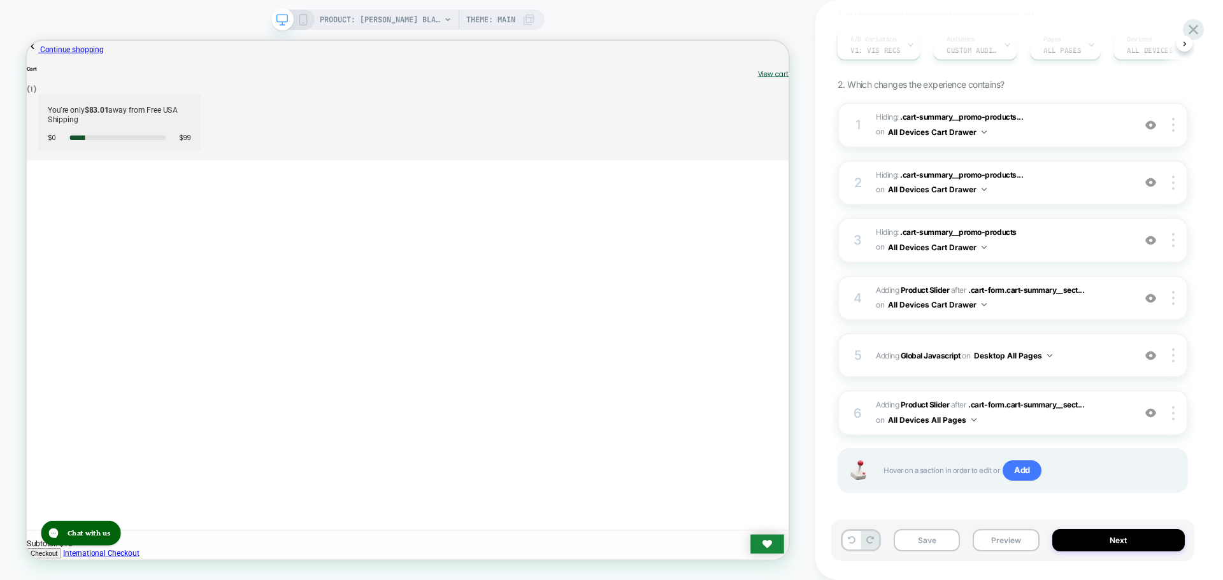
scroll to position [127, 0]
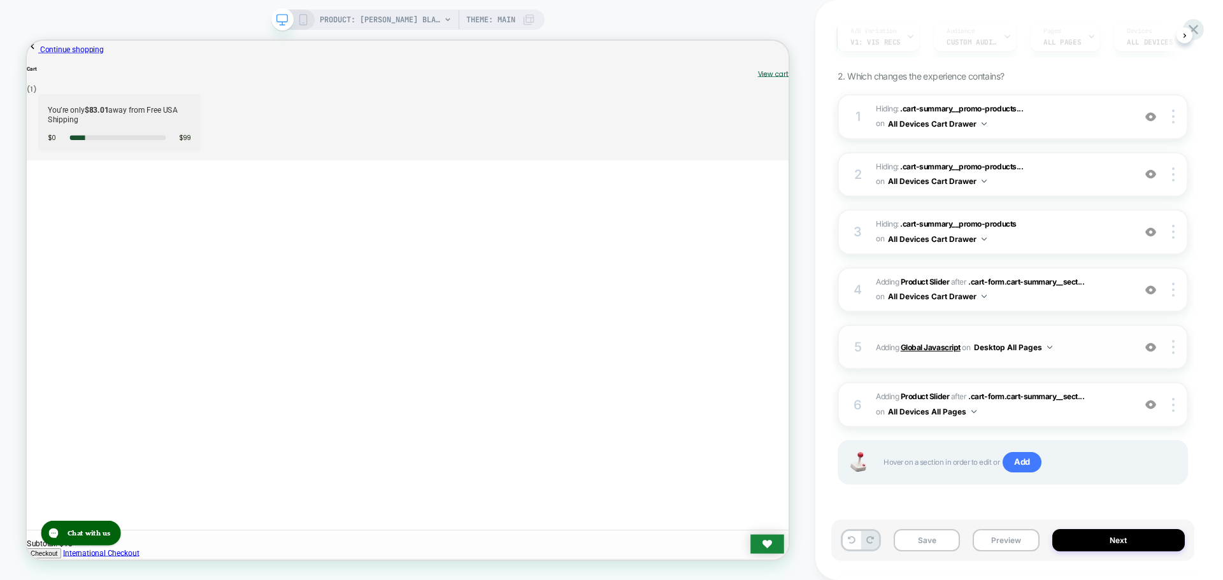
click at [923, 347] on b "Global Javascript" at bounding box center [930, 348] width 60 height 10
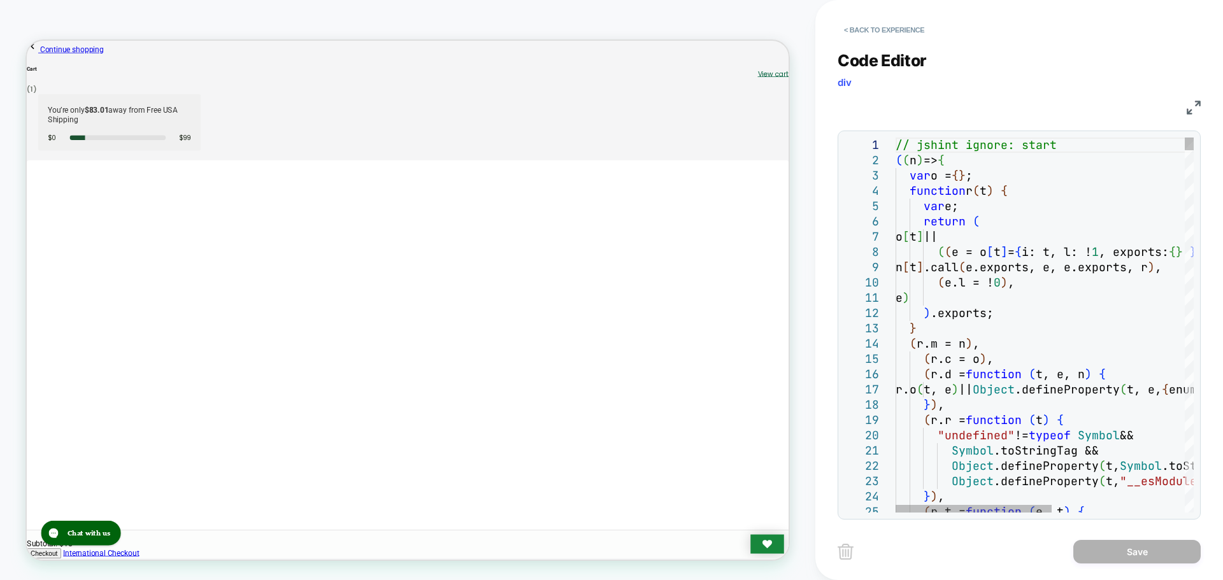
scroll to position [0, 0]
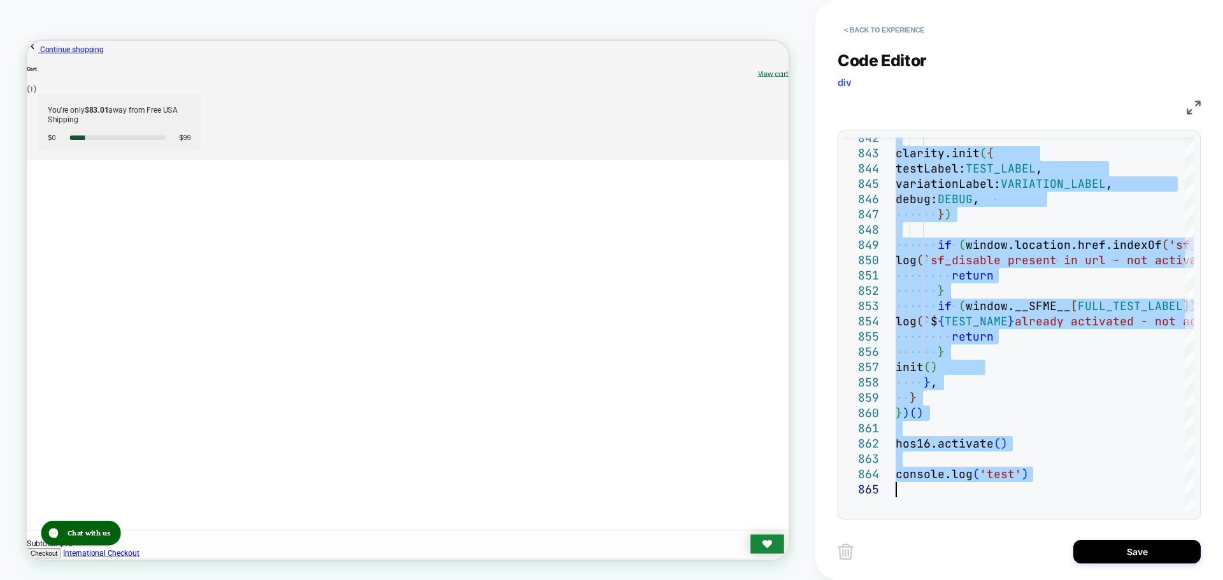
type textarea "**********"
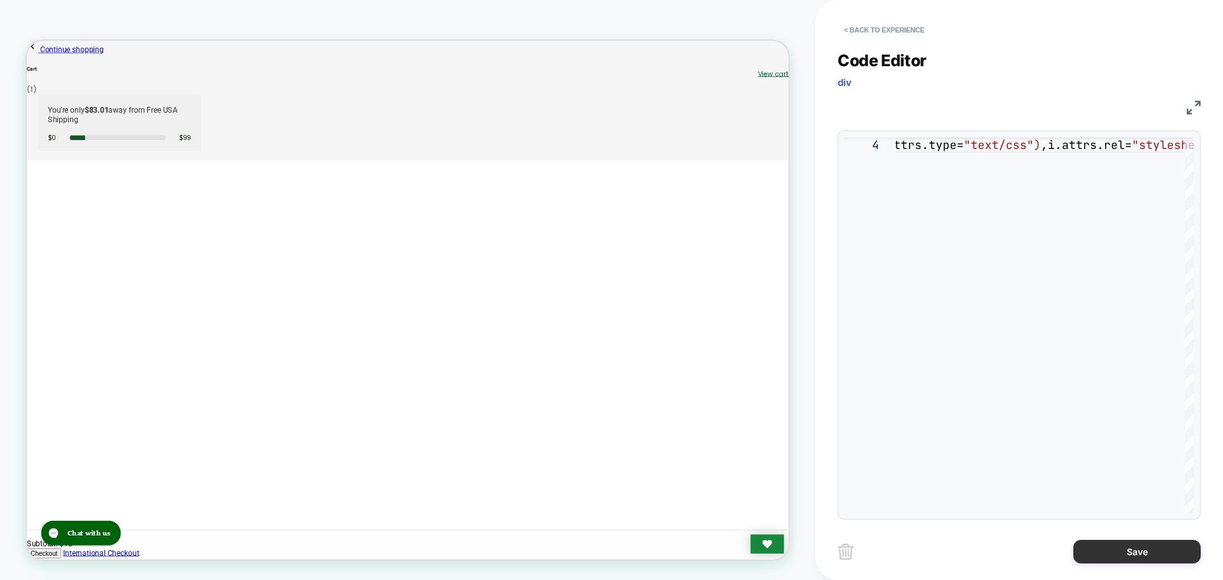
click at [1151, 563] on button "Save" at bounding box center [1136, 552] width 127 height 24
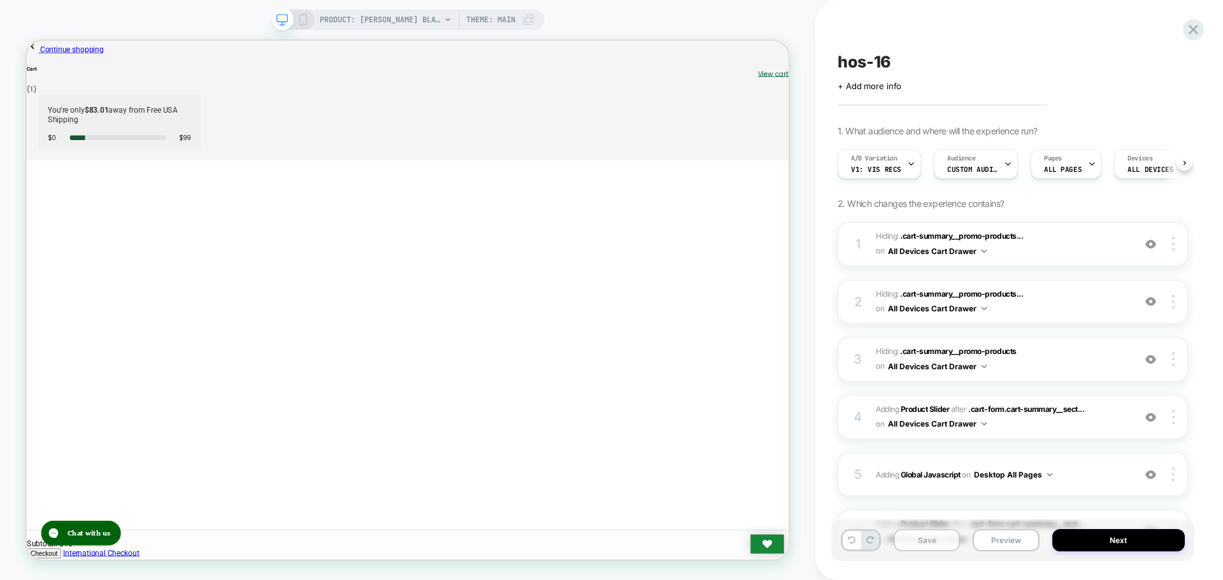
scroll to position [0, 1]
click at [927, 539] on button "Save" at bounding box center [926, 540] width 66 height 22
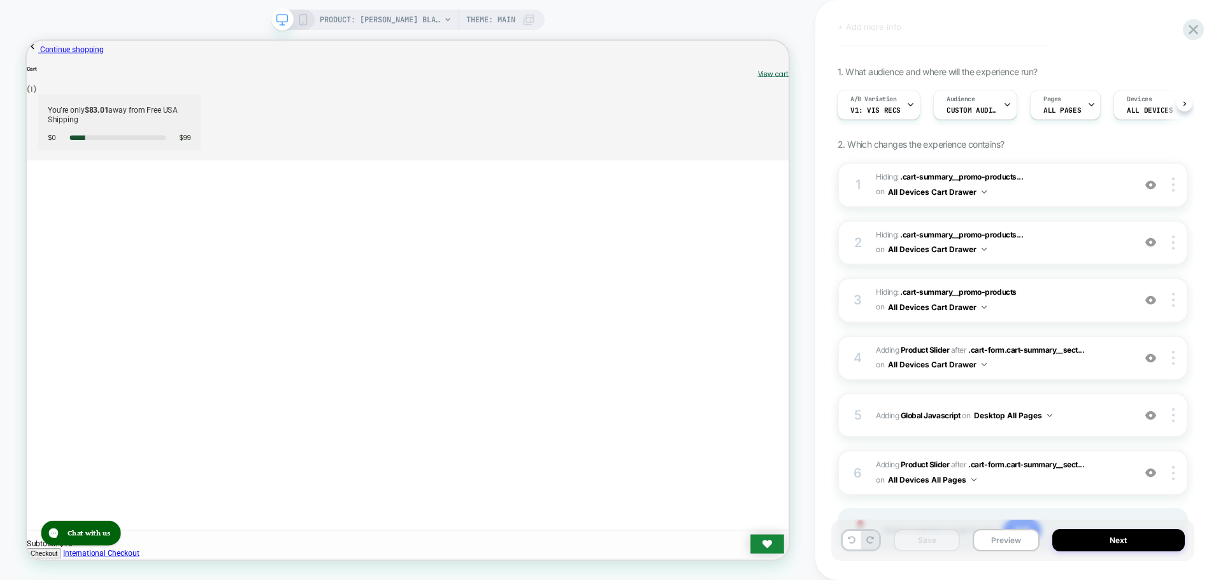
scroll to position [127, 0]
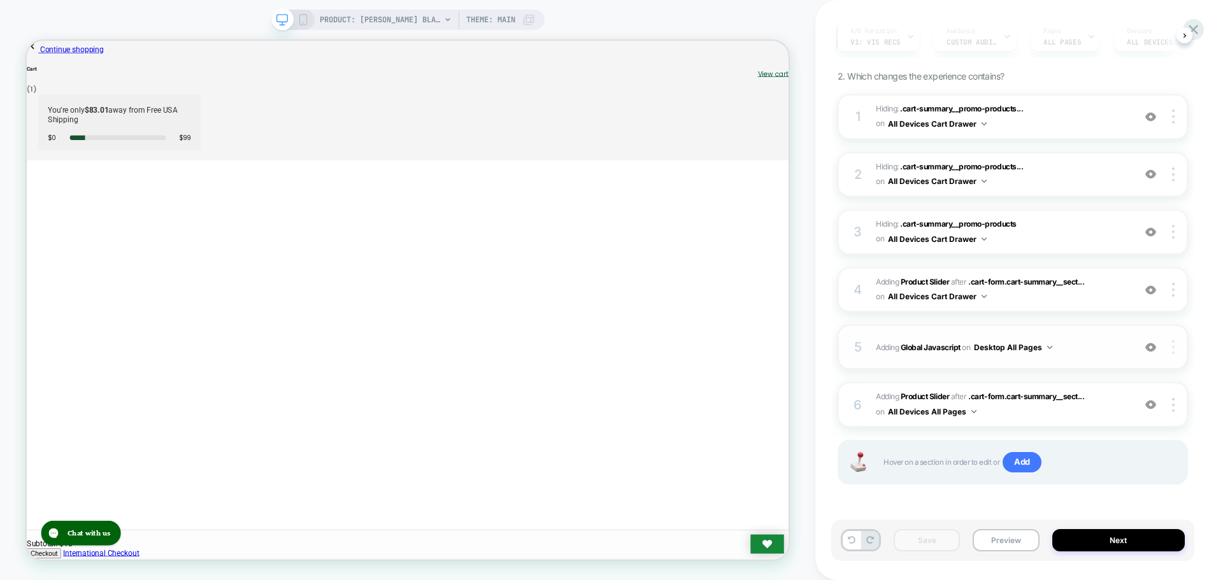
click at [1174, 346] on img at bounding box center [1173, 347] width 3 height 14
click at [1111, 382] on div "Target All Devices" at bounding box center [1096, 382] width 113 height 35
click at [932, 548] on button "Save" at bounding box center [926, 540] width 66 height 22
click at [938, 345] on b "Global Javascript" at bounding box center [930, 348] width 60 height 10
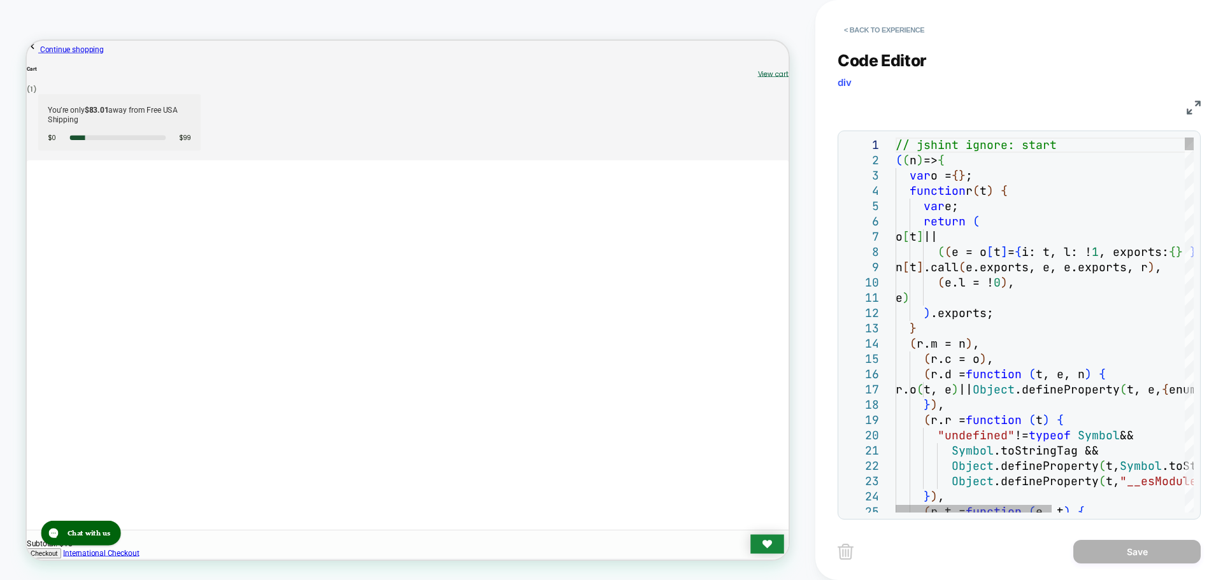
scroll to position [0, 0]
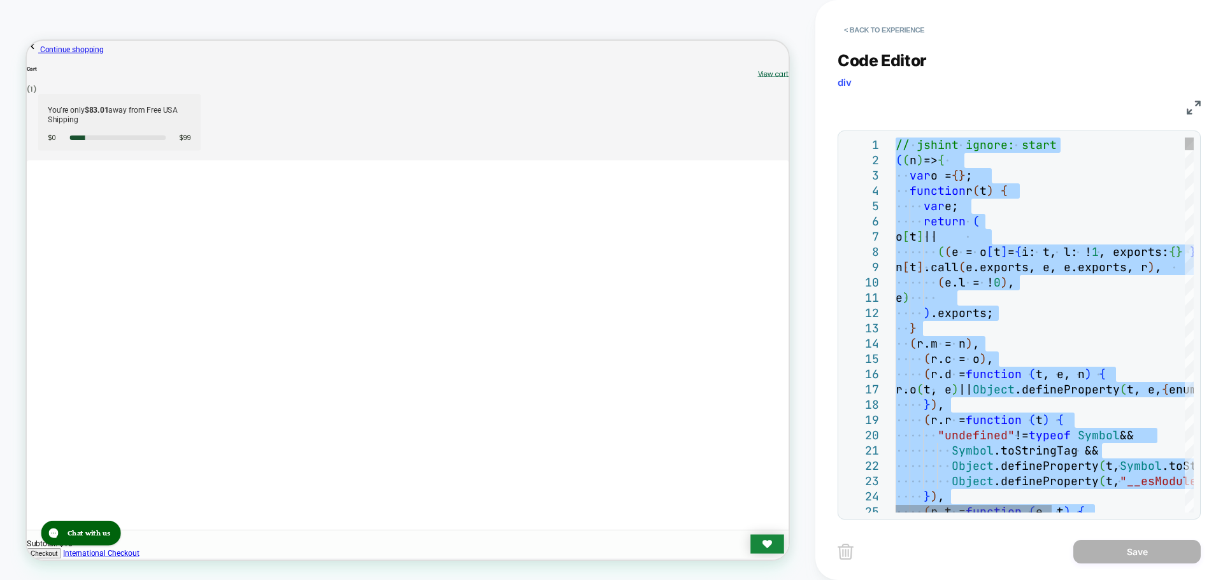
type textarea "**********"
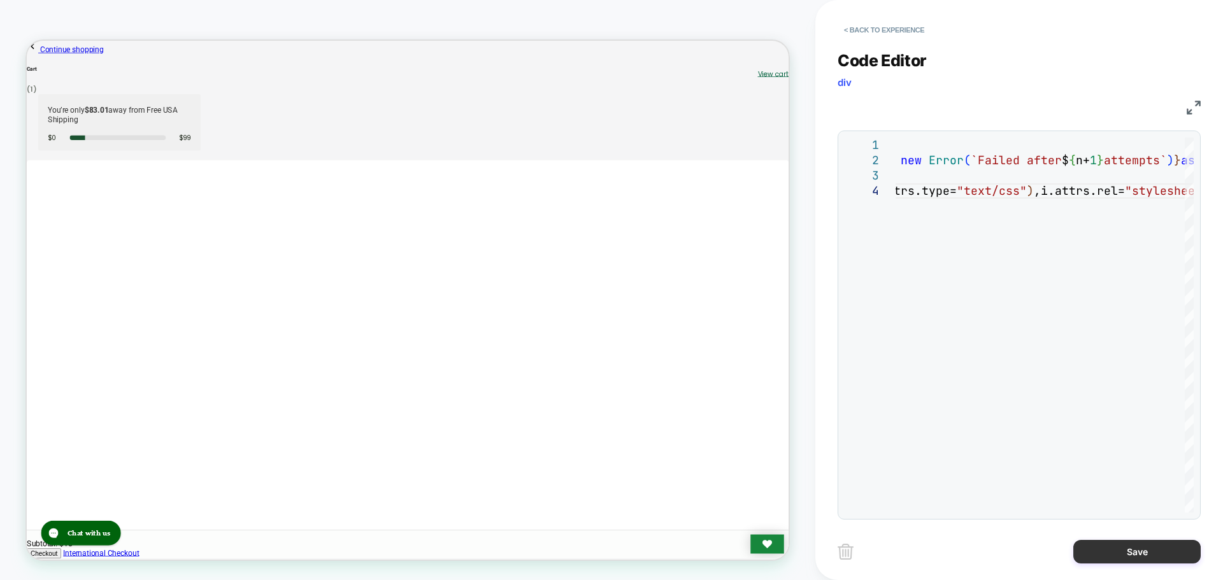
click at [1122, 555] on button "Save" at bounding box center [1136, 552] width 127 height 24
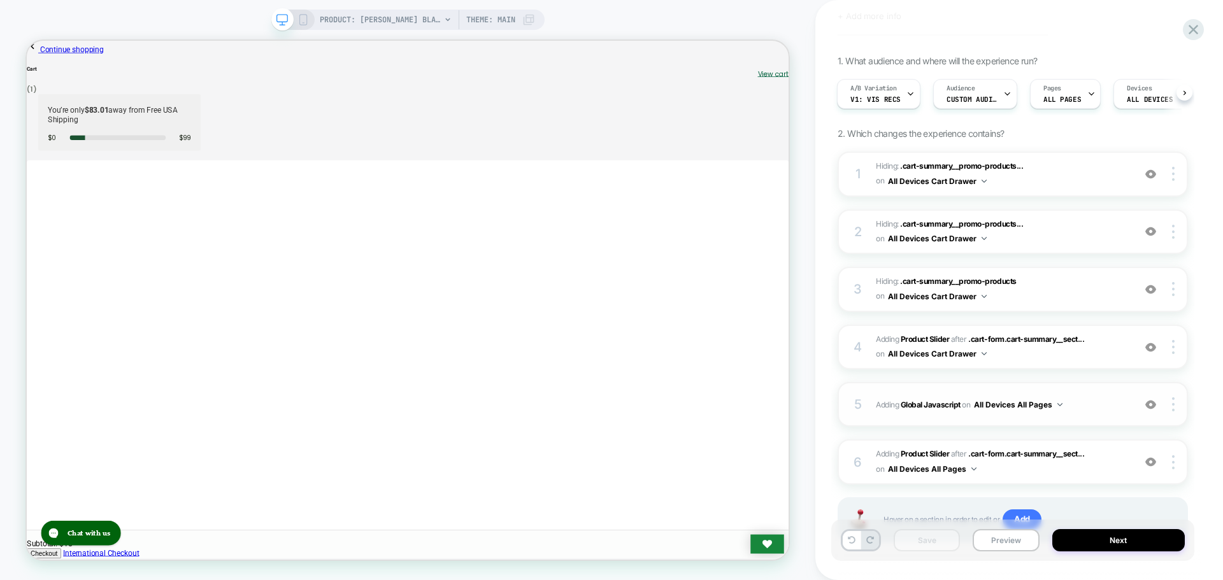
scroll to position [127, 0]
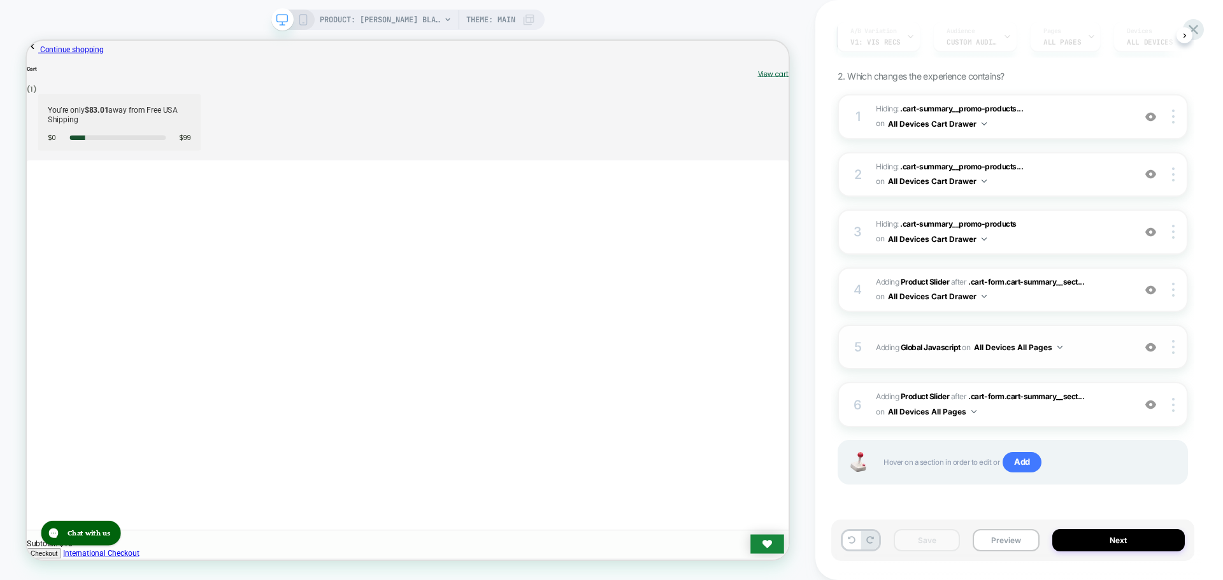
click at [932, 356] on div "5 Adding Global Javascript on All Devices All Pages Add Before Add After Target…" at bounding box center [1012, 347] width 350 height 45
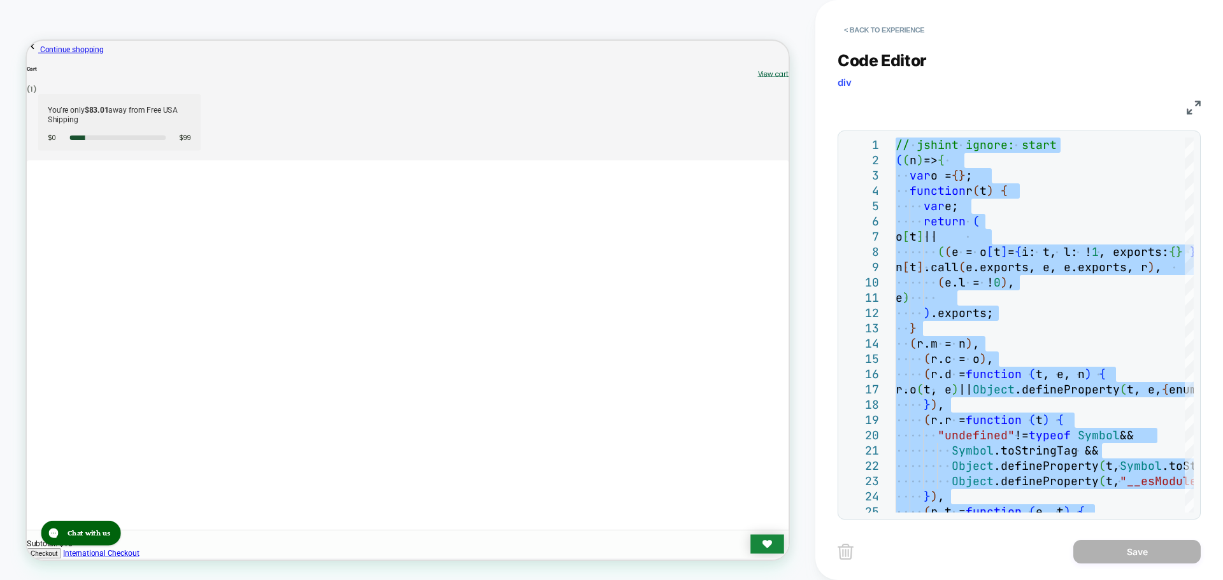
type textarea "**********"
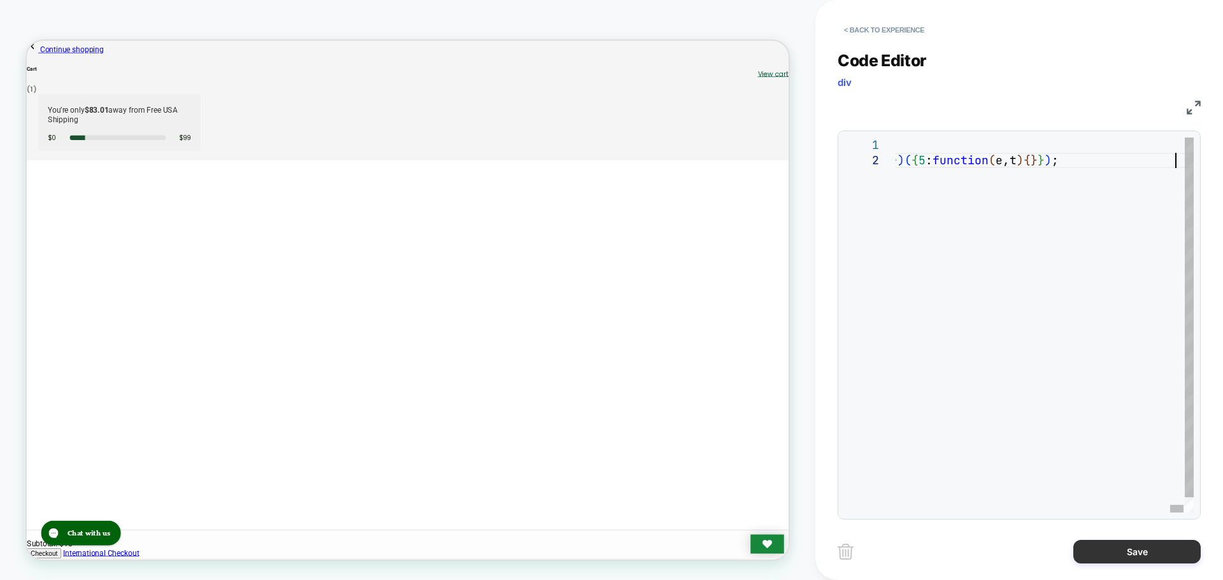
click at [1098, 551] on button "Save" at bounding box center [1136, 552] width 127 height 24
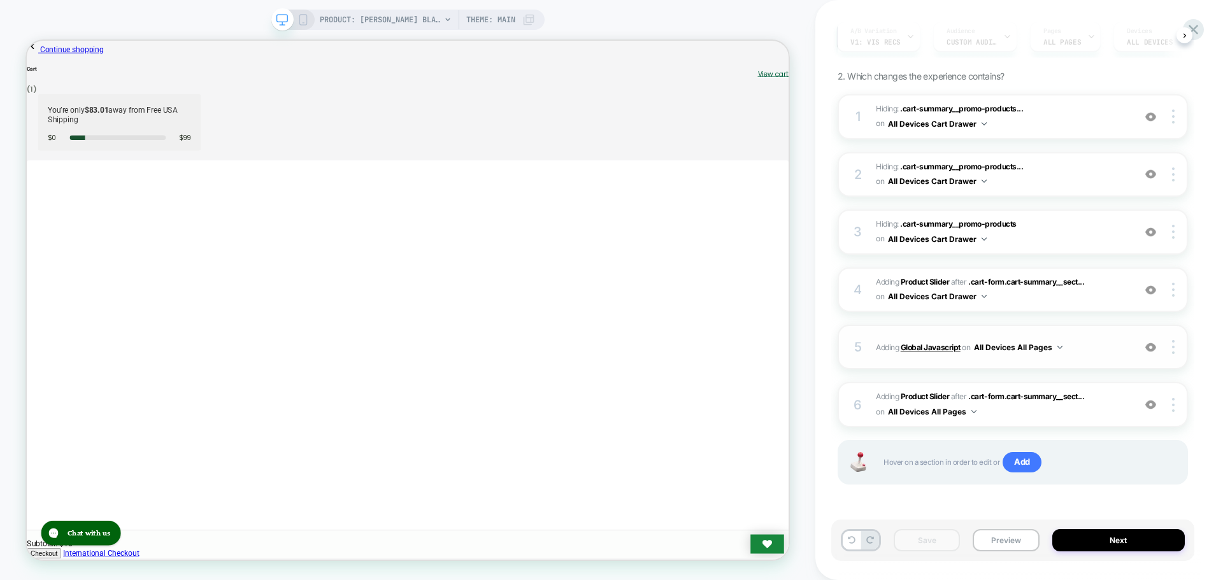
click at [936, 345] on b "Global Javascript" at bounding box center [930, 348] width 60 height 10
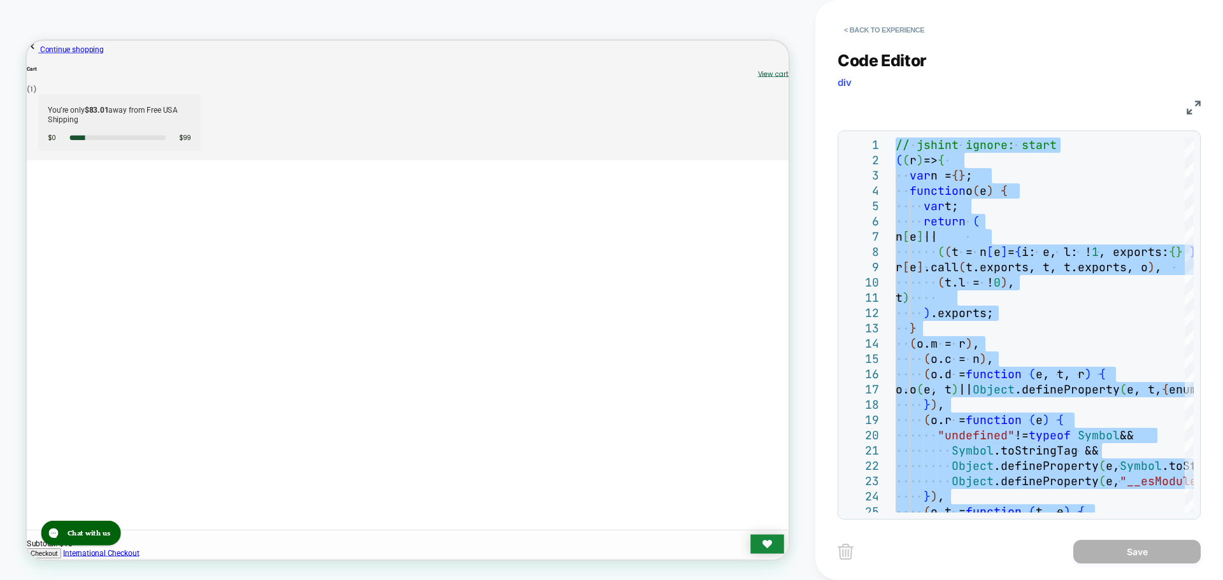
type textarea "**********"
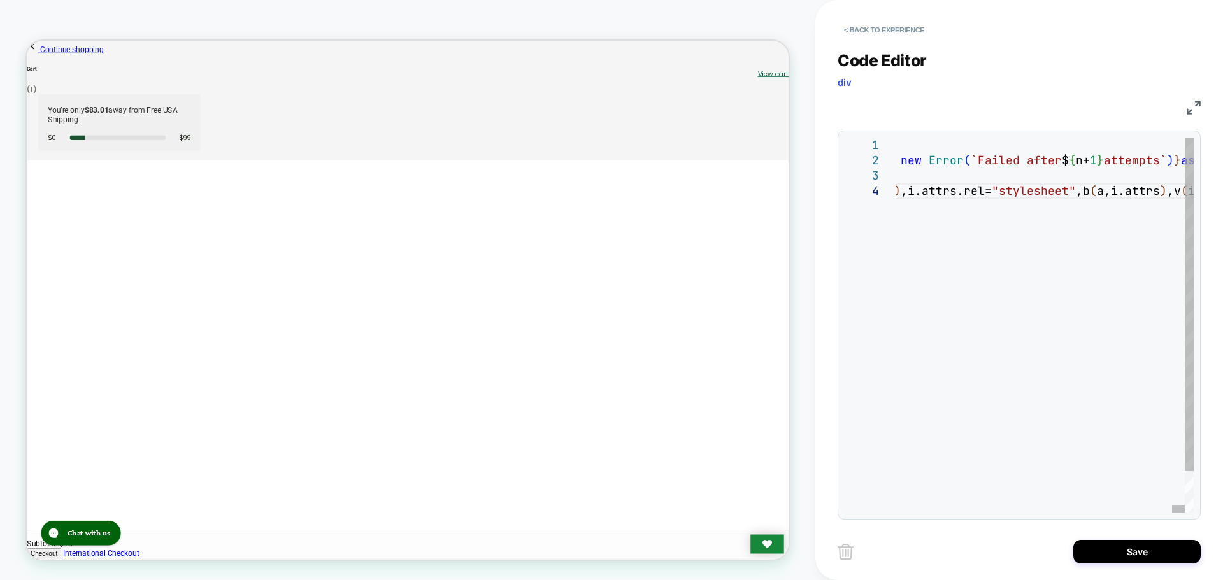
click at [1123, 530] on div "< Back to experience Code Editor div JS 1 2 3 4 // jshint ignore: start ( n=> {…" at bounding box center [1018, 290] width 363 height 580
click at [1123, 548] on button "Save" at bounding box center [1136, 552] width 127 height 24
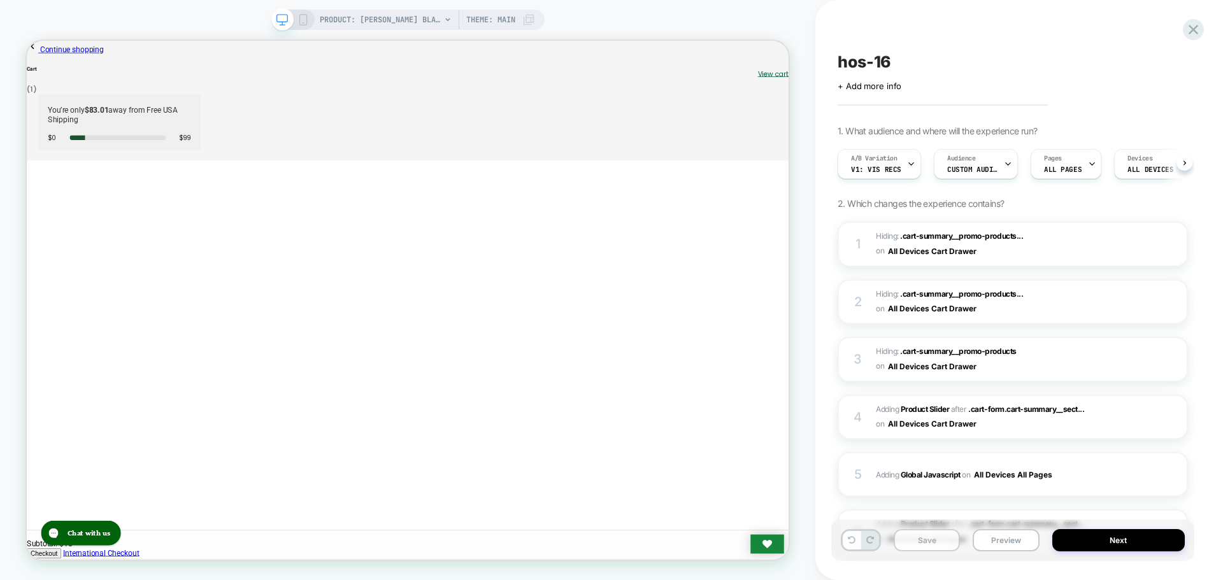
click at [925, 541] on button "Save" at bounding box center [926, 540] width 66 height 22
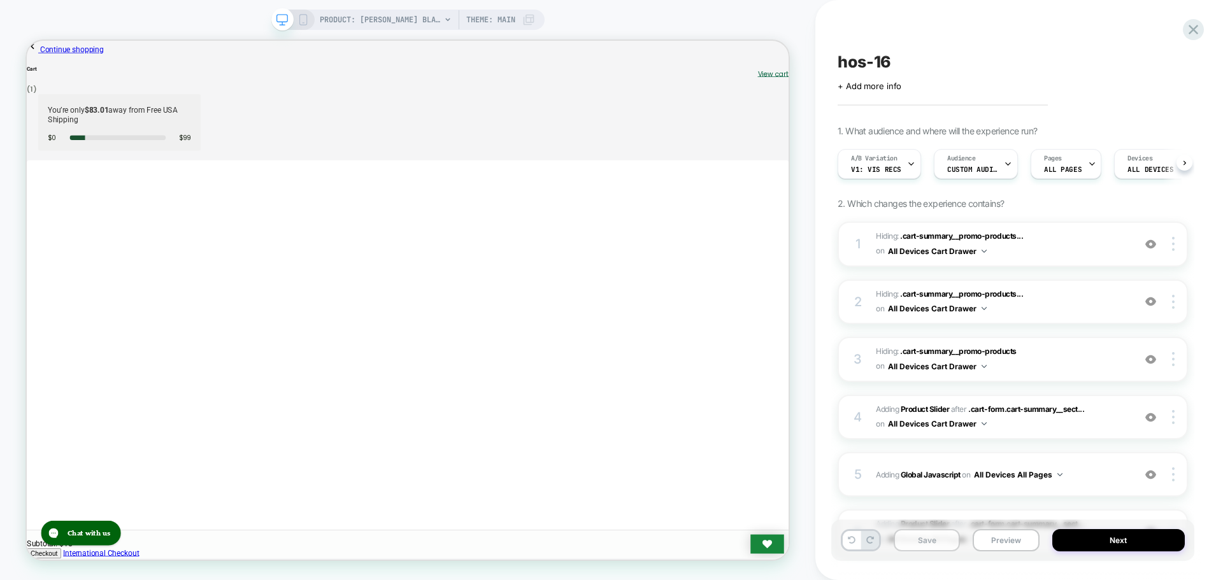
scroll to position [0, 1]
click at [1021, 537] on button "Preview" at bounding box center [1005, 540] width 66 height 22
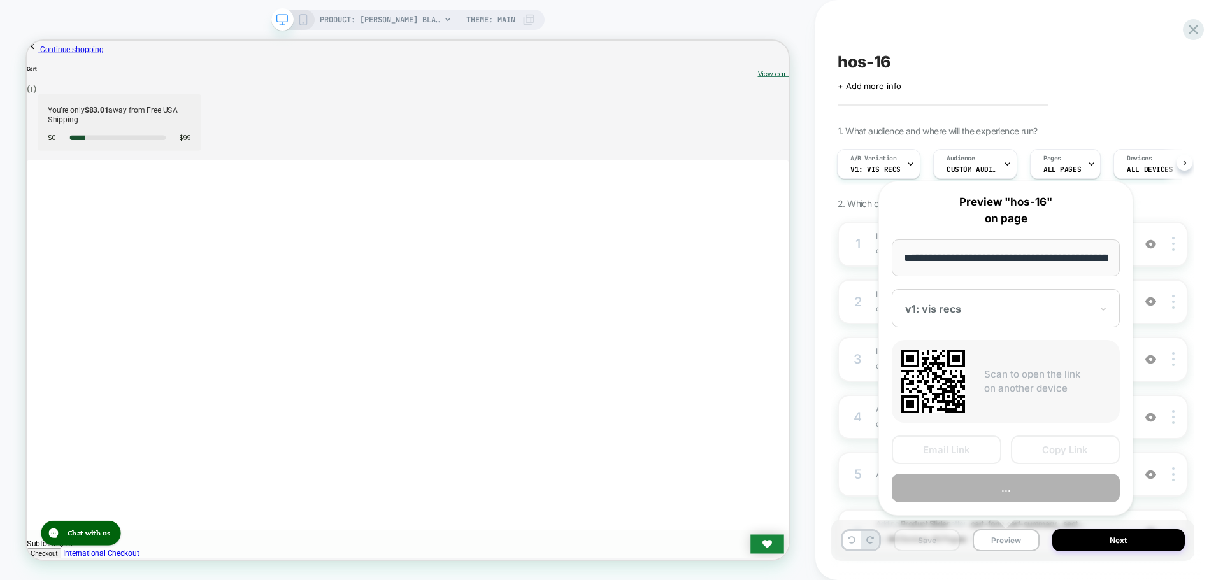
scroll to position [0, 208]
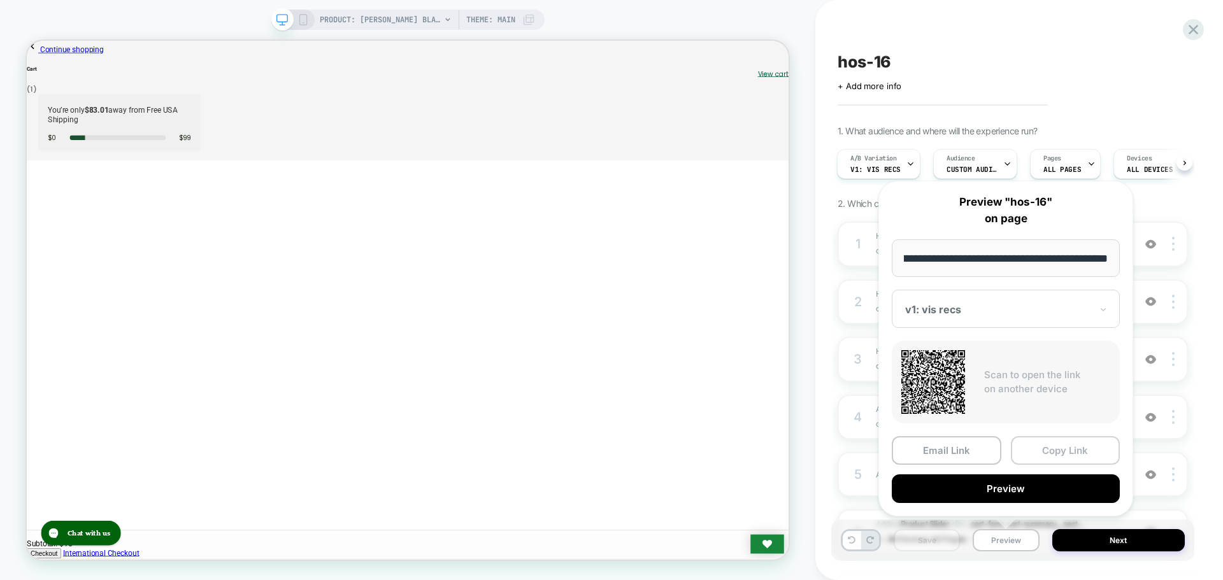
click at [1046, 441] on button "Copy Link" at bounding box center [1066, 450] width 110 height 29
